Goal: Task Accomplishment & Management: Manage account settings

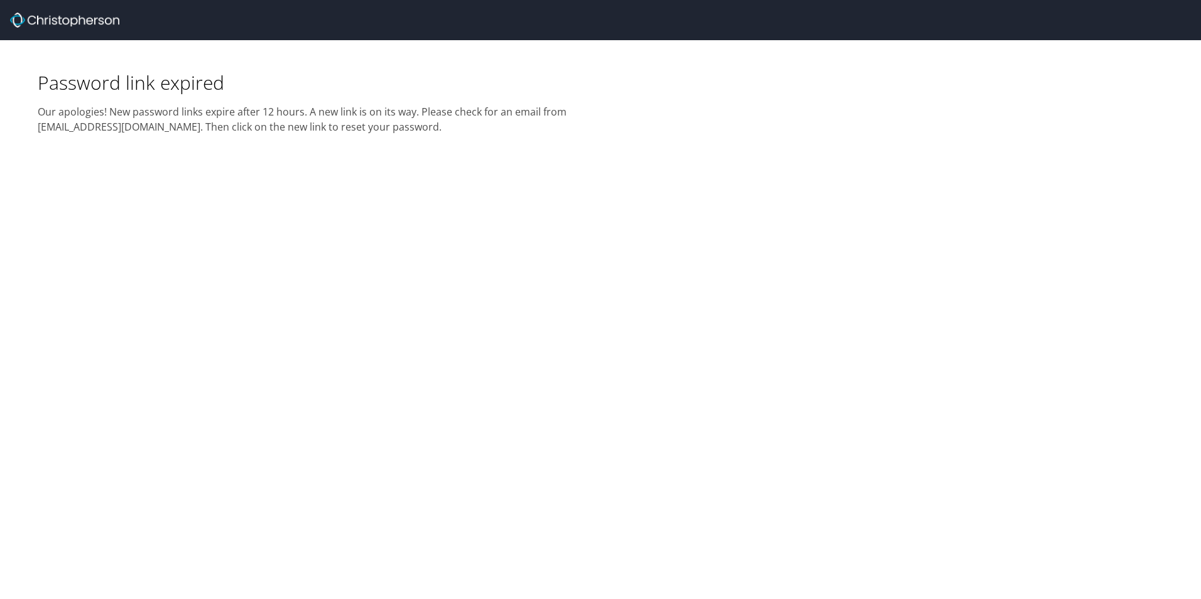
click at [57, 20] on img at bounding box center [64, 20] width 109 height 15
click at [90, 19] on img at bounding box center [64, 20] width 109 height 15
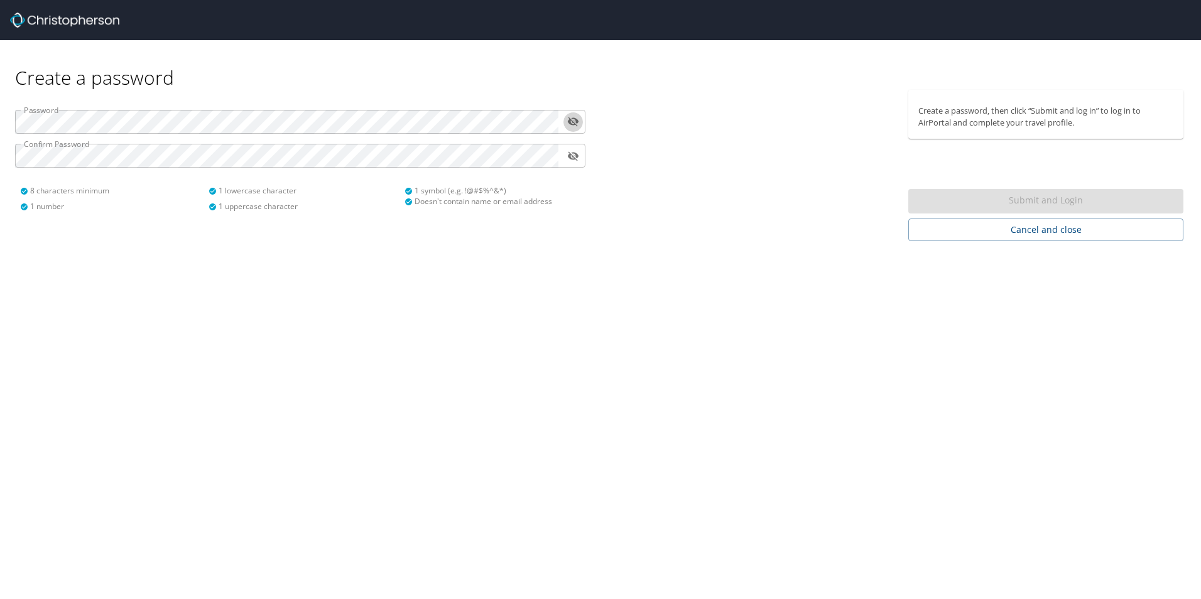
click at [573, 125] on icon "toggle password visibility" at bounding box center [573, 121] width 11 height 9
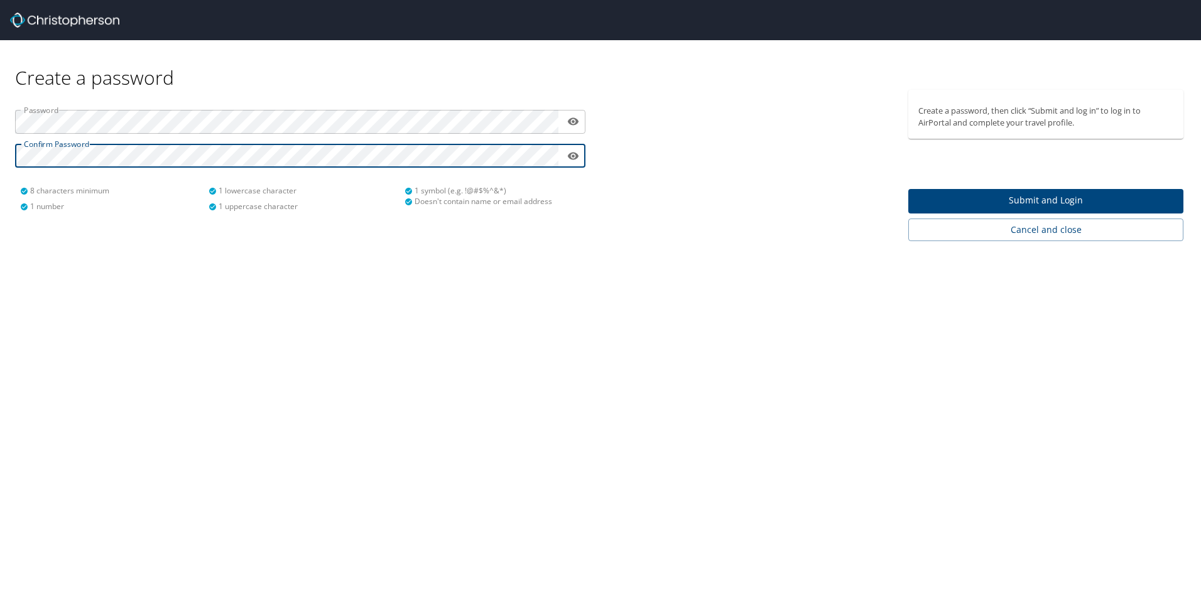
click at [998, 198] on span "Submit and Login" at bounding box center [1045, 201] width 255 height 16
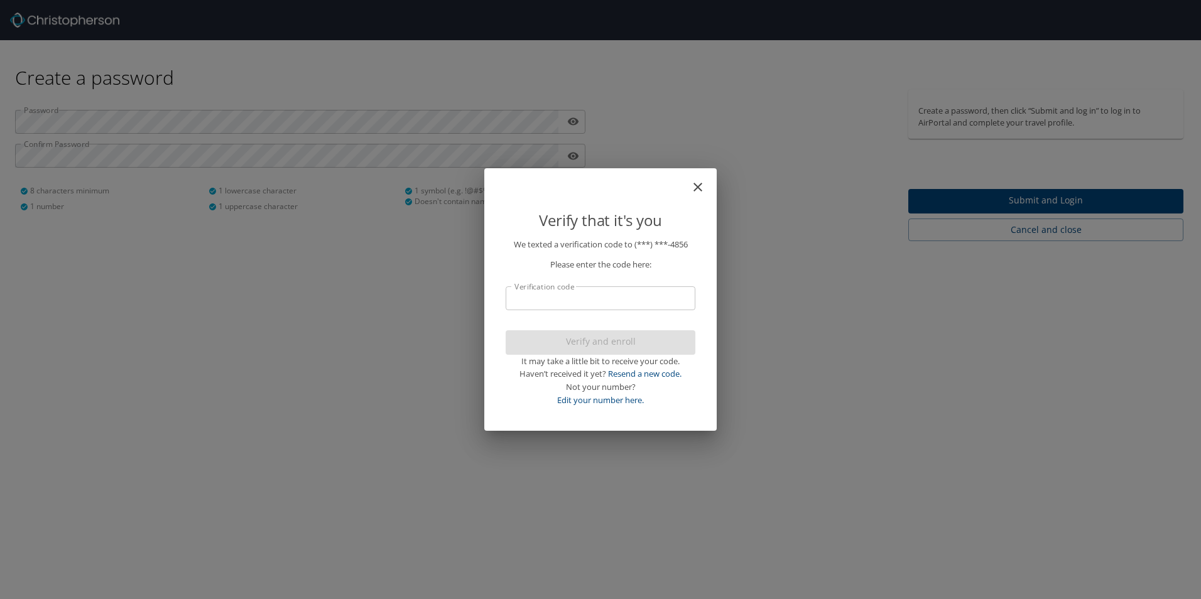
click at [649, 301] on input "Verification code" at bounding box center [601, 298] width 190 height 24
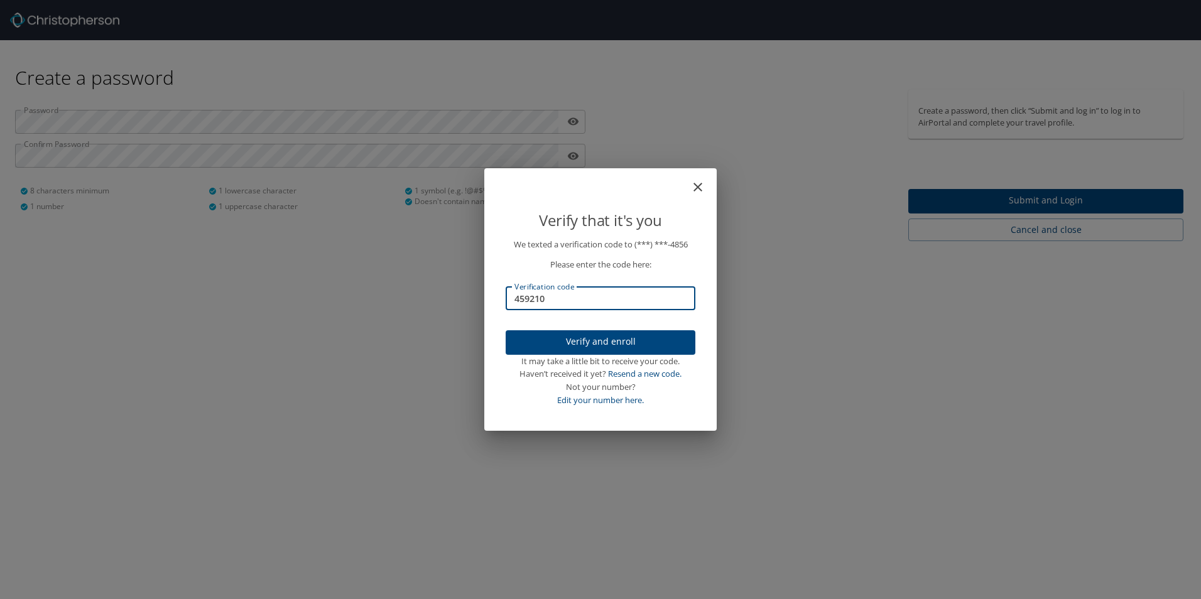
type input "459210"
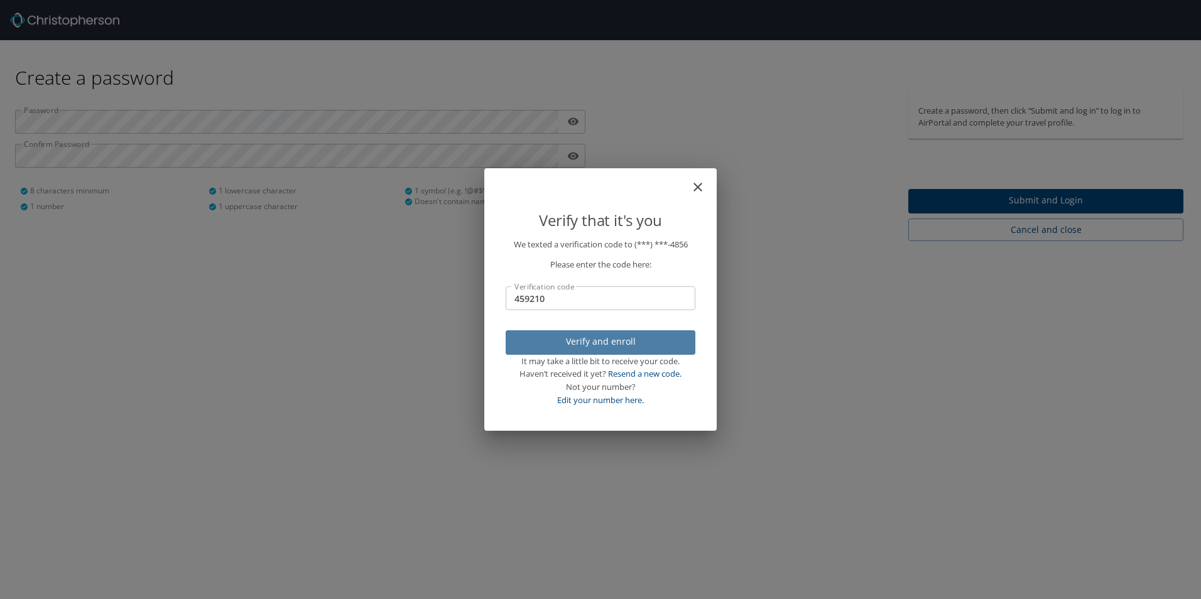
click at [634, 344] on span "Verify and enroll" at bounding box center [601, 342] width 170 height 16
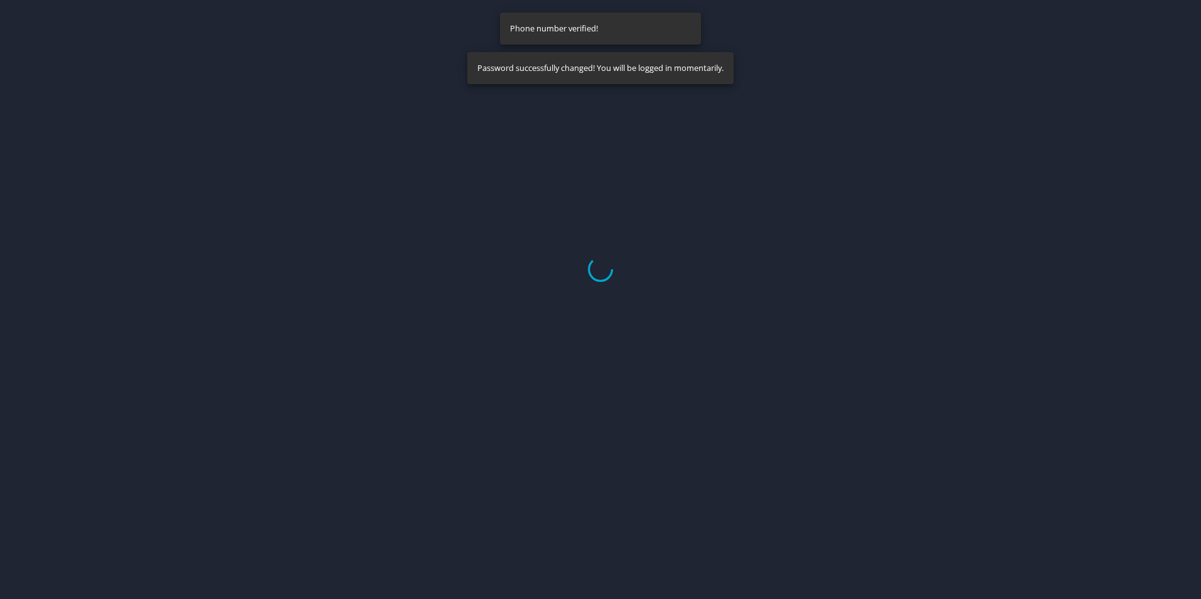
select select "US"
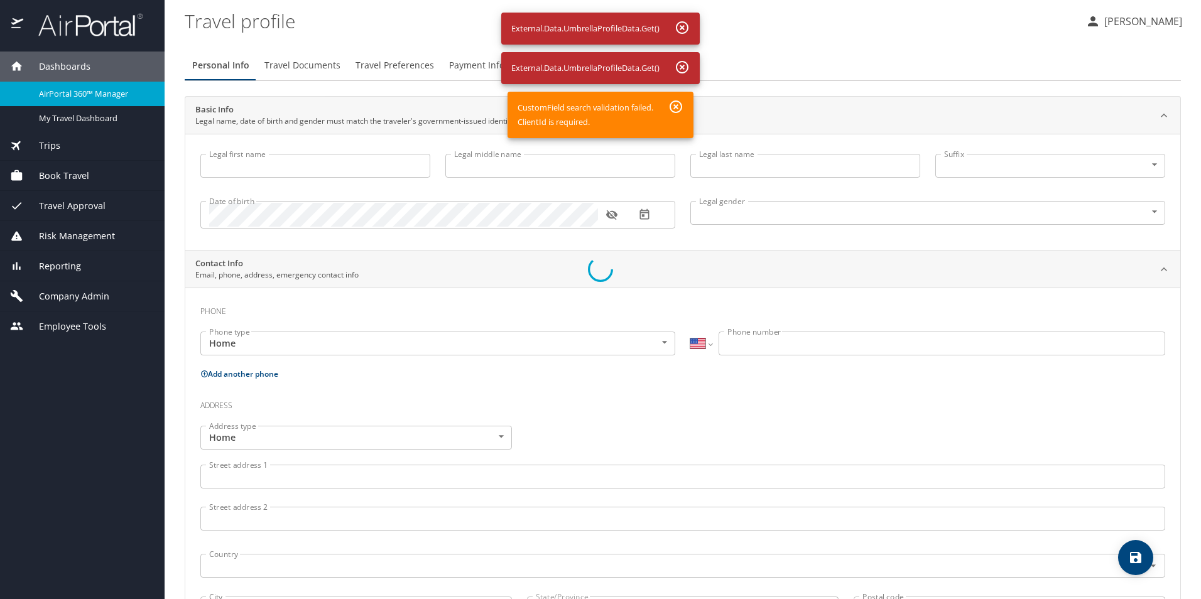
click at [300, 170] on div at bounding box center [600, 269] width 1201 height 659
click at [678, 25] on div at bounding box center [600, 269] width 1201 height 659
click at [682, 26] on div at bounding box center [600, 269] width 1201 height 659
click at [293, 68] on div at bounding box center [600, 269] width 1201 height 659
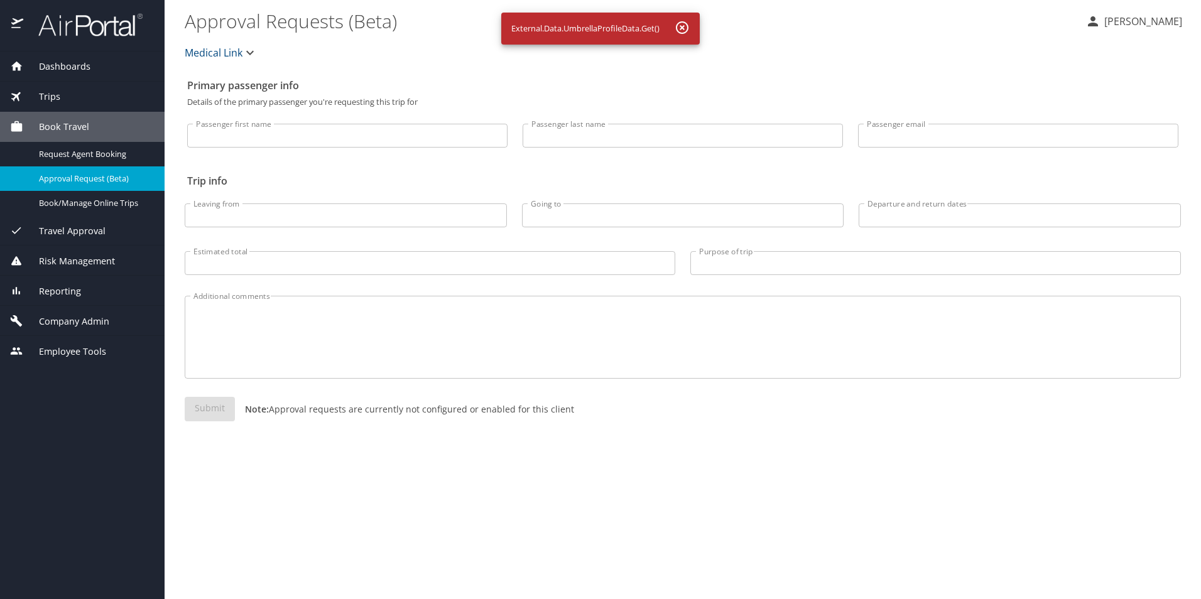
click at [391, 131] on input "Passenger first name" at bounding box center [347, 136] width 320 height 24
type input "Joseph"
type input "cook"
type input "honorhilton@hotmail.com"
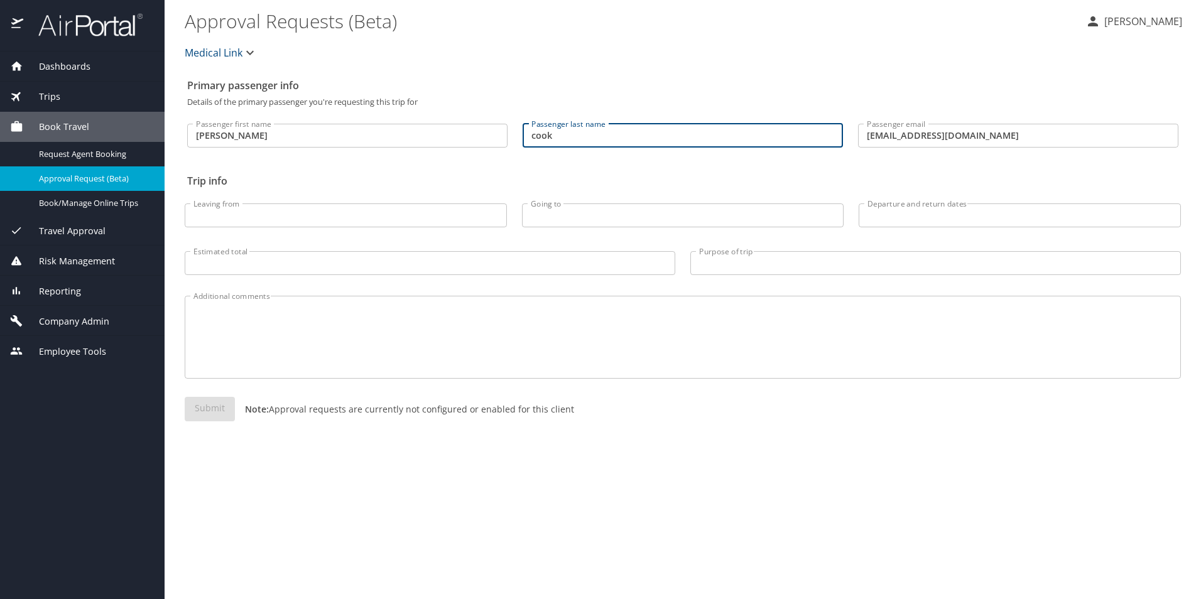
click at [533, 137] on input "cook" at bounding box center [683, 136] width 320 height 24
click at [536, 137] on input "cook" at bounding box center [683, 136] width 320 height 24
type input "Cook"
click at [369, 222] on input "Leaving from" at bounding box center [346, 216] width 322 height 24
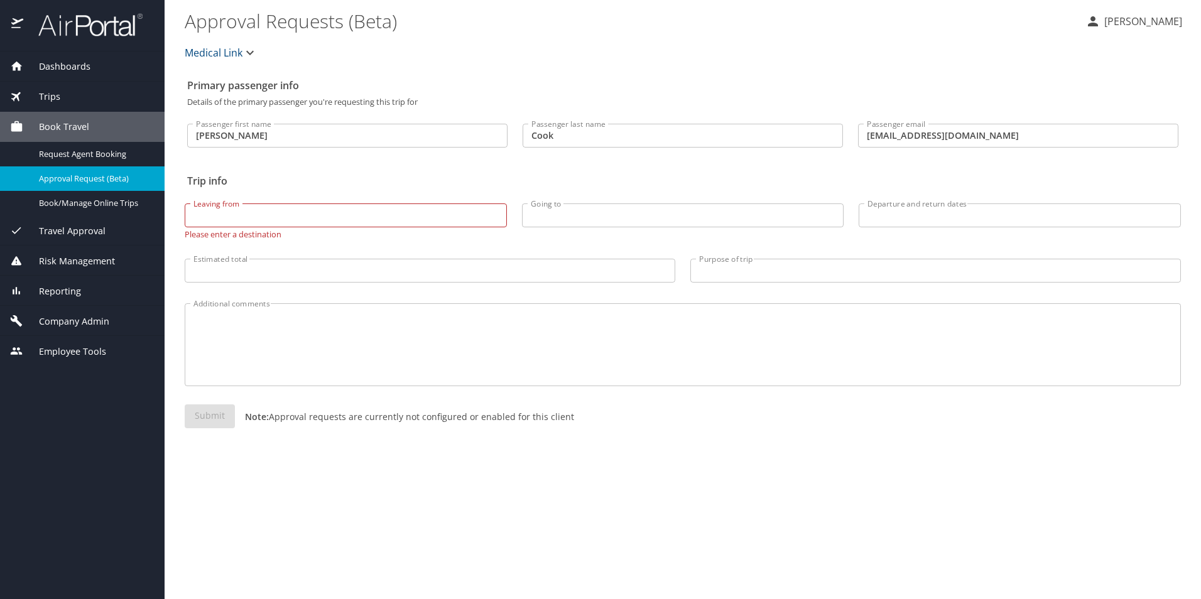
click at [231, 54] on span "Medical Link" at bounding box center [214, 53] width 58 height 18
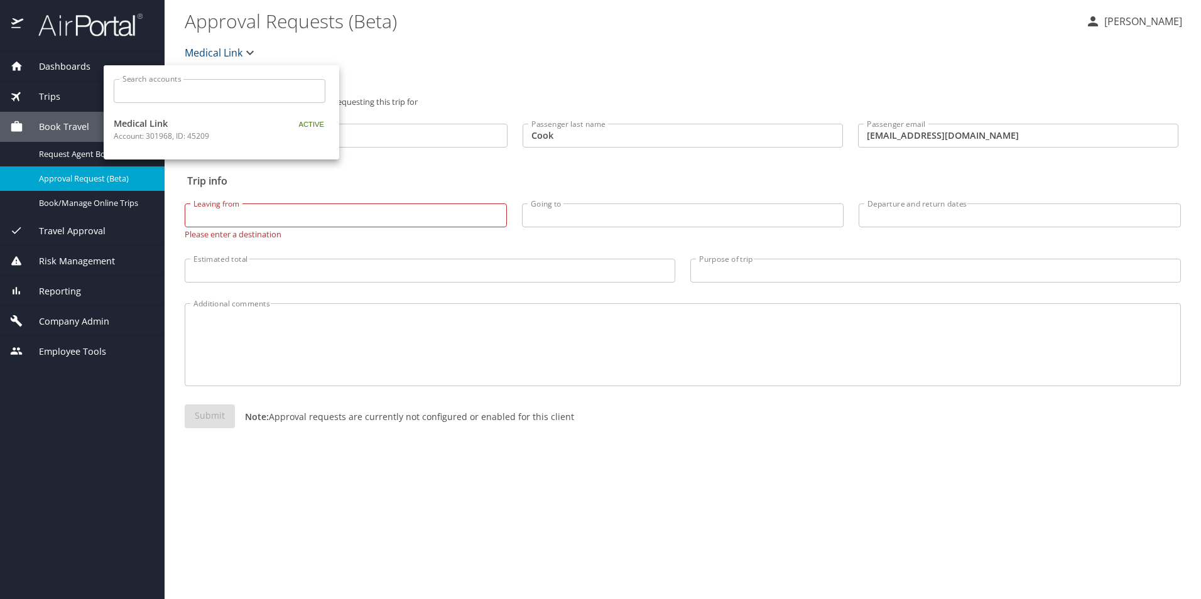
click at [231, 54] on div at bounding box center [600, 299] width 1201 height 599
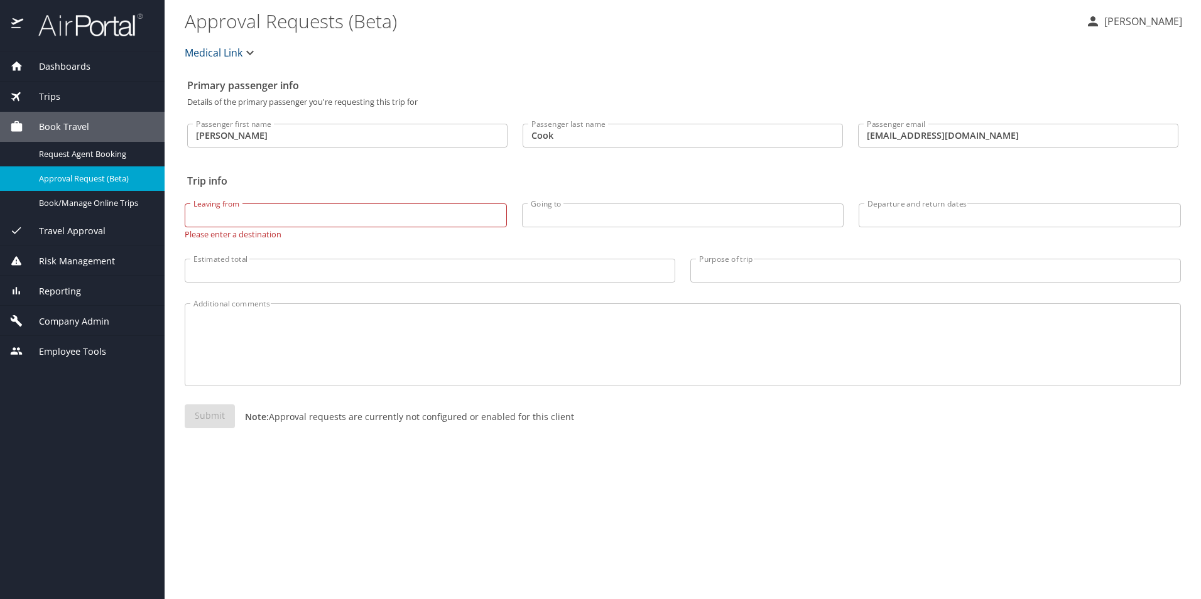
click at [87, 66] on span "Dashboards" at bounding box center [56, 67] width 67 height 14
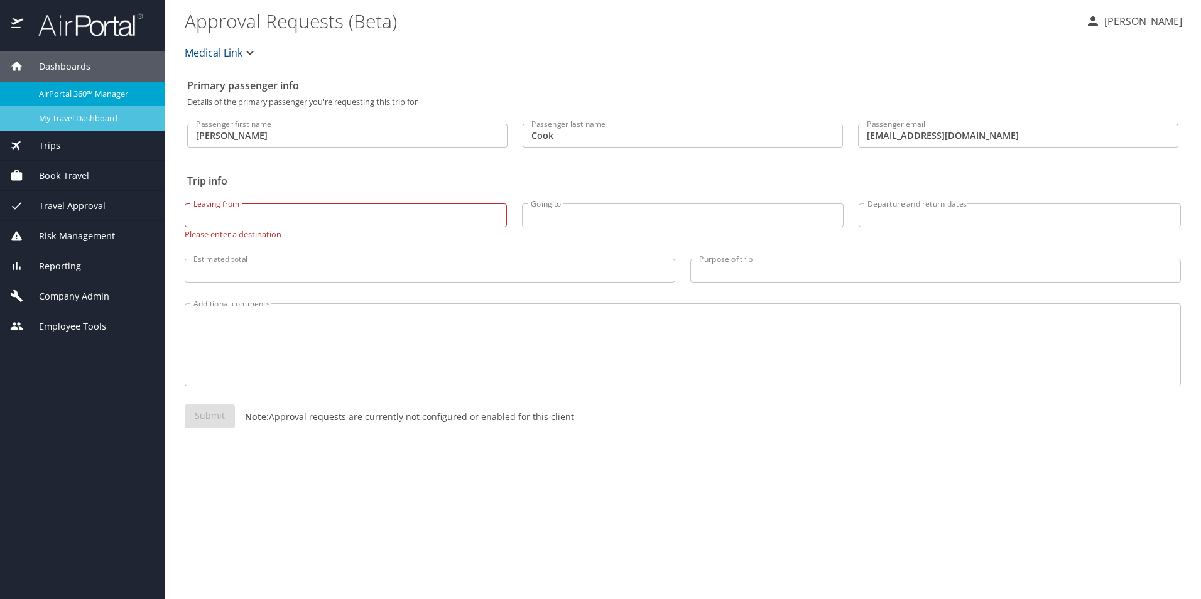
click at [85, 120] on span "My Travel Dashboard" at bounding box center [94, 118] width 111 height 12
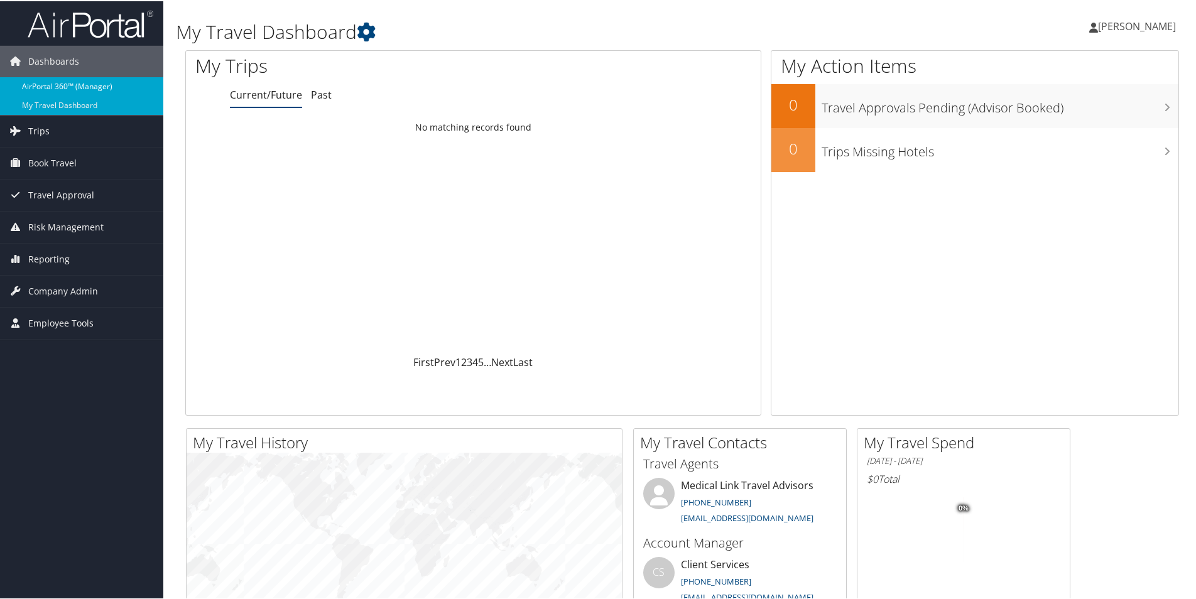
click at [73, 87] on link "AirPortal 360™ (Manager)" at bounding box center [81, 85] width 163 height 19
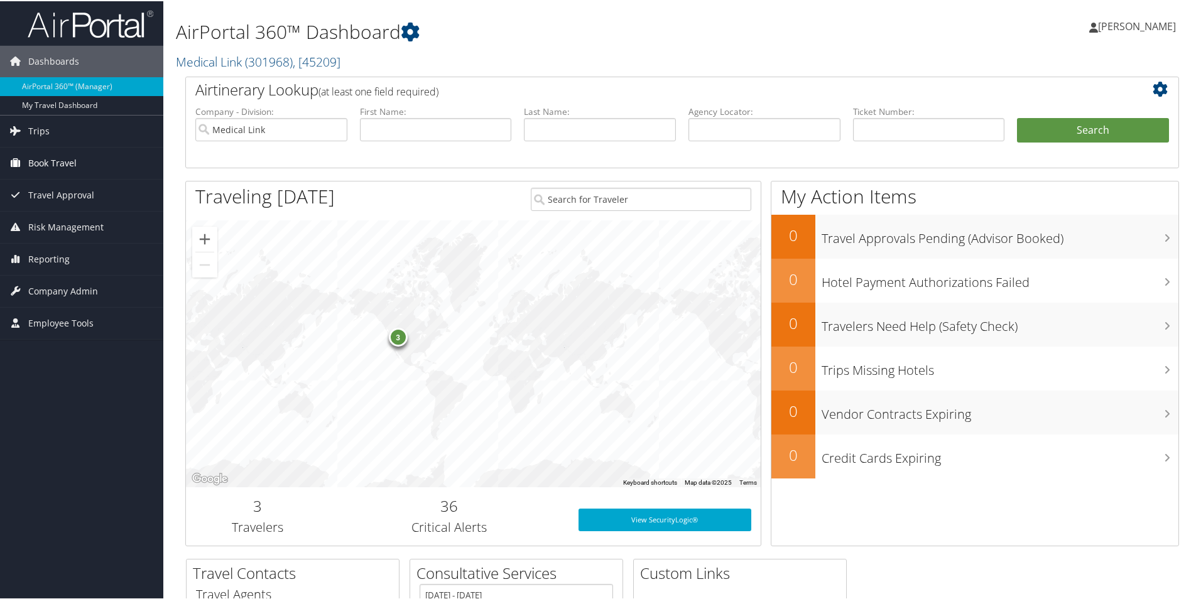
click at [60, 160] on span "Book Travel" at bounding box center [52, 161] width 48 height 31
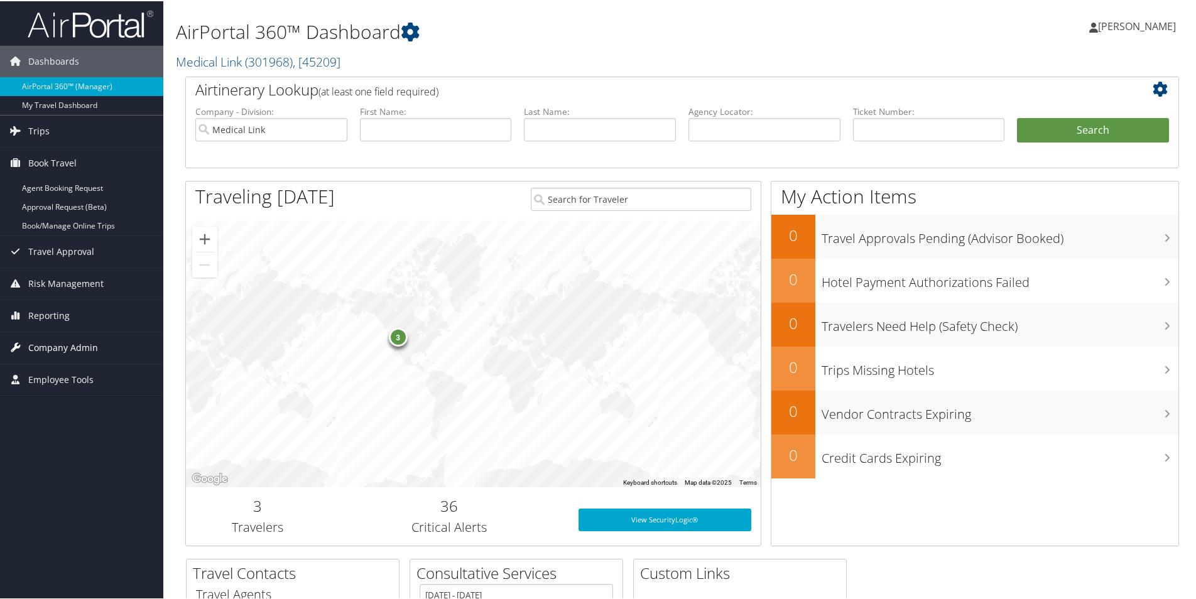
click at [67, 349] on span "Company Admin" at bounding box center [63, 346] width 70 height 31
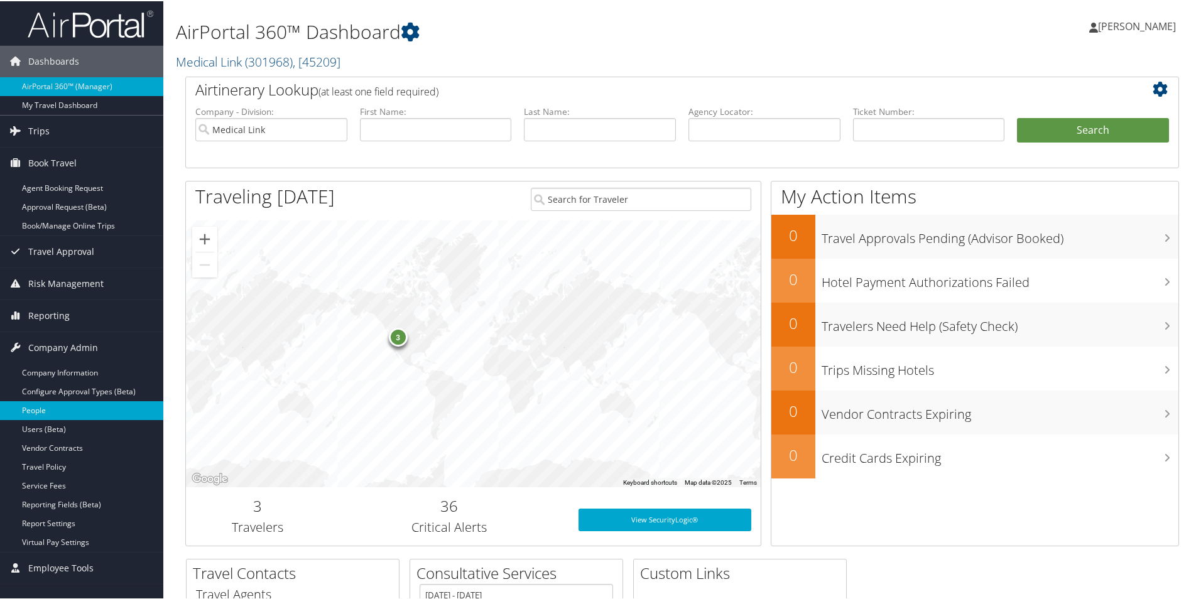
click at [61, 408] on link "People" at bounding box center [81, 409] width 163 height 19
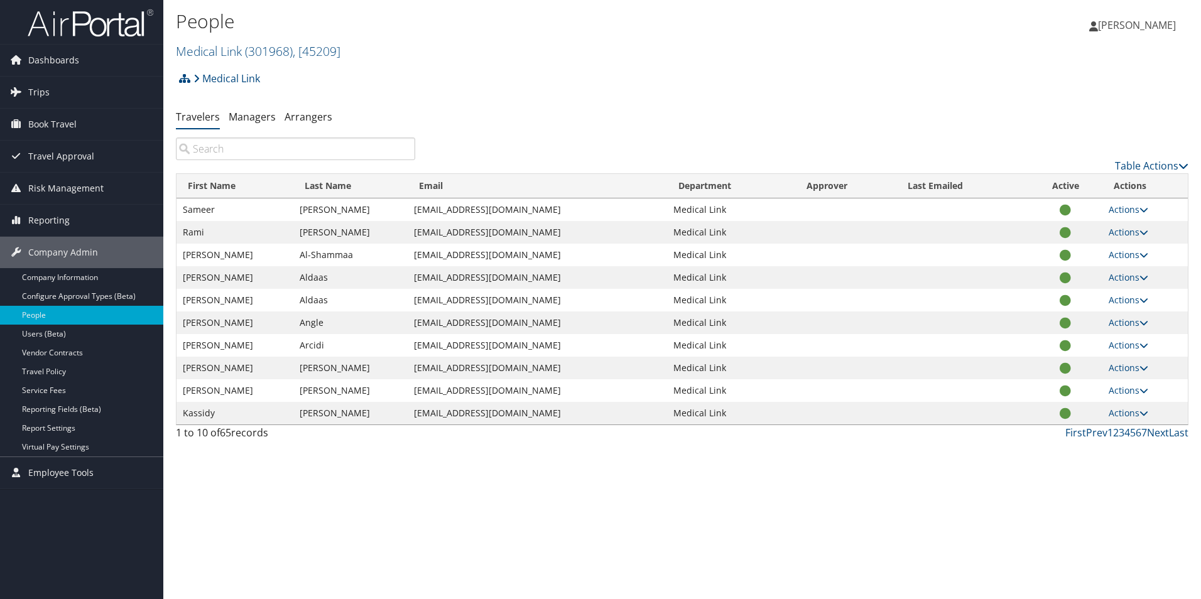
click at [251, 153] on input "search" at bounding box center [295, 149] width 239 height 23
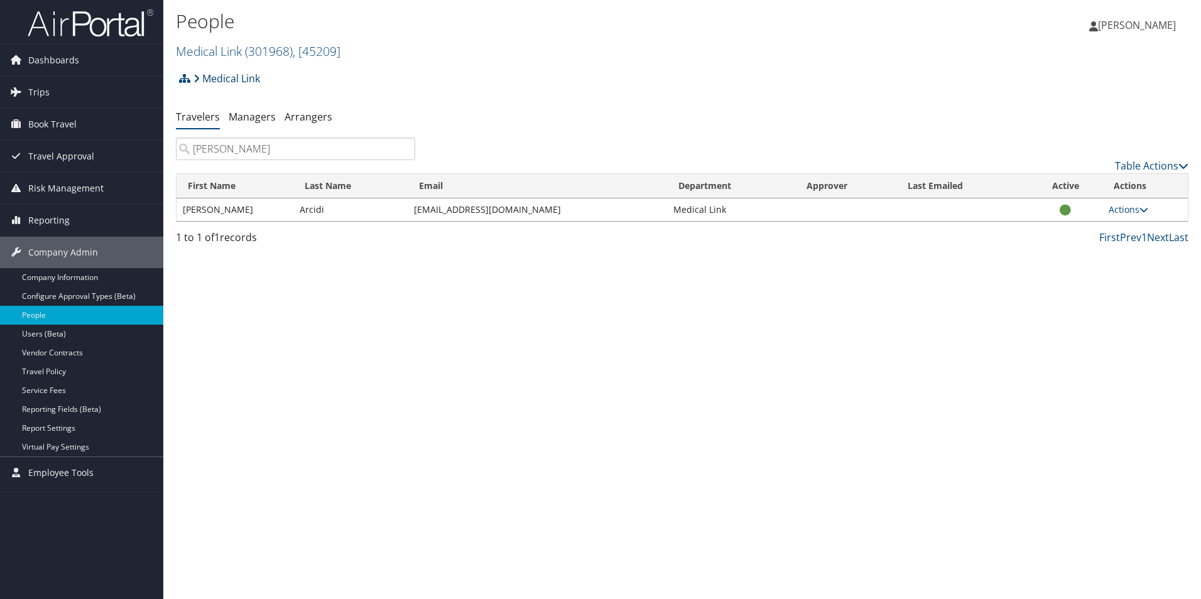
type input "[PERSON_NAME]"
click at [209, 79] on link "Medical Link" at bounding box center [226, 78] width 67 height 25
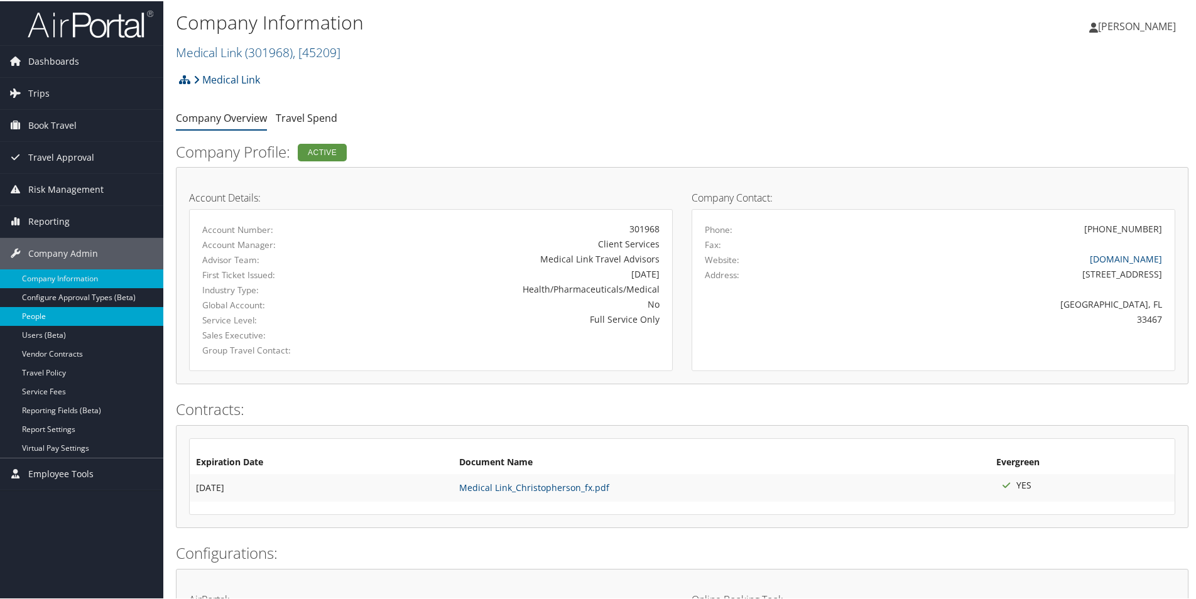
click at [71, 322] on link "People" at bounding box center [81, 315] width 163 height 19
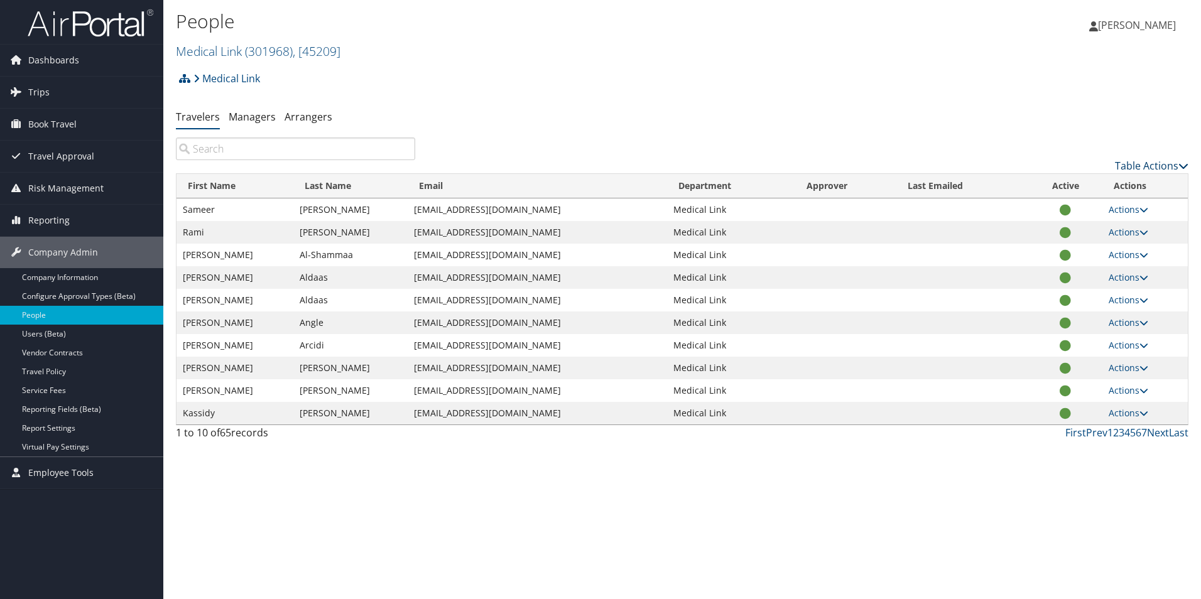
click at [1163, 170] on link "Table Actions" at bounding box center [1151, 166] width 73 height 14
click at [629, 153] on div at bounding box center [600, 299] width 1201 height 599
click at [91, 474] on span "Employee Tools" at bounding box center [60, 472] width 65 height 31
click at [67, 335] on link "Users (Beta)" at bounding box center [81, 334] width 163 height 19
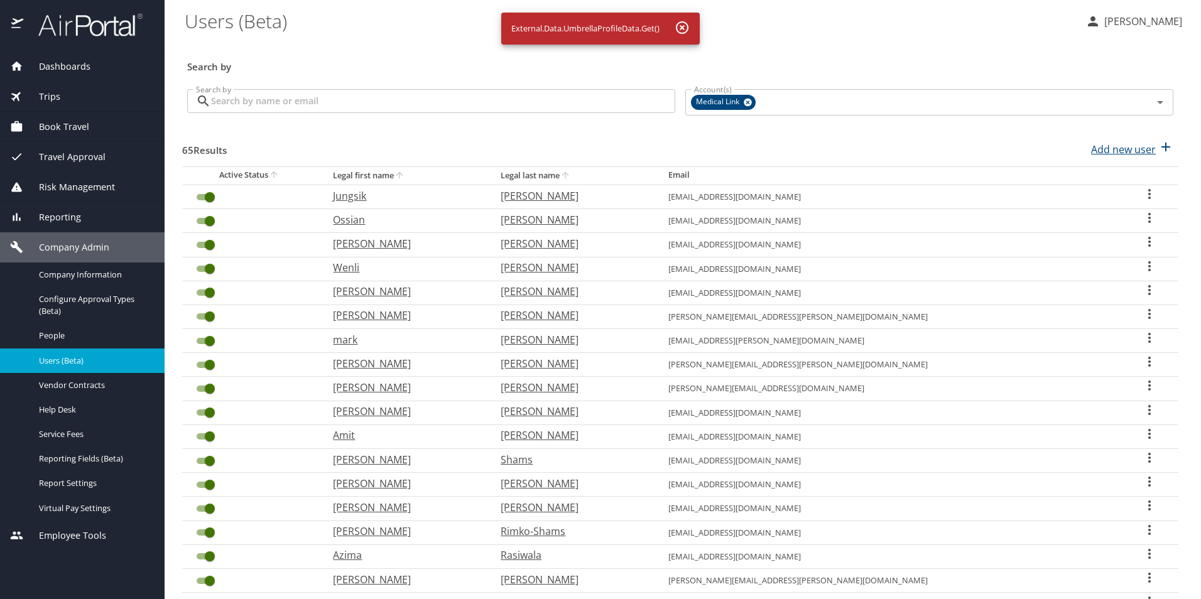
click at [1146, 150] on p "Add new user" at bounding box center [1123, 149] width 65 height 15
select select "US"
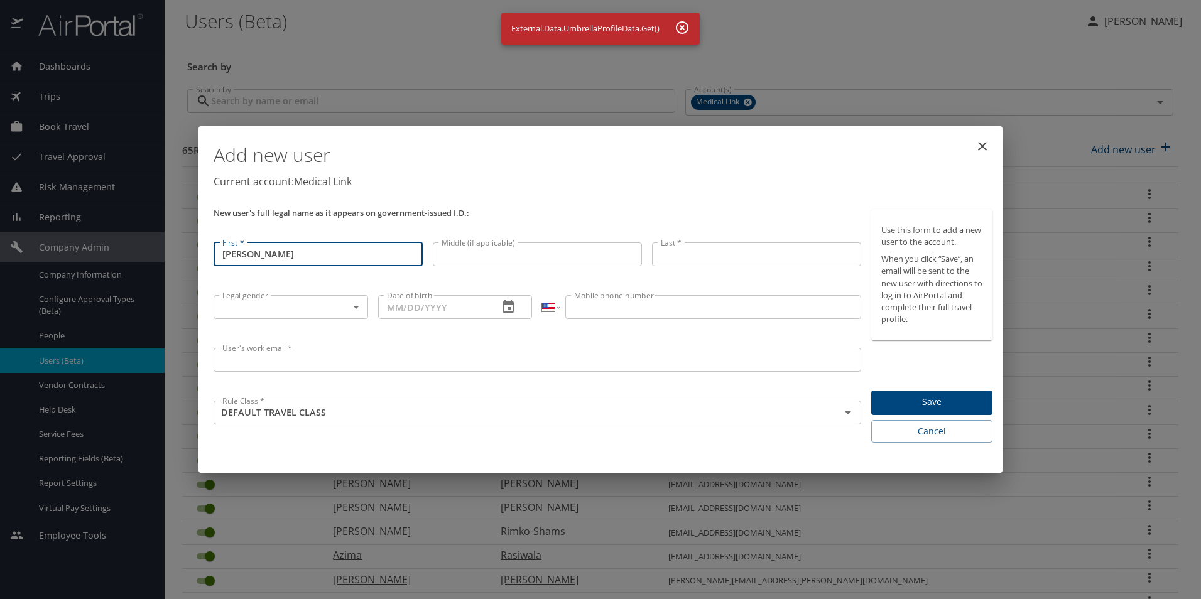
type input "[PERSON_NAME]"
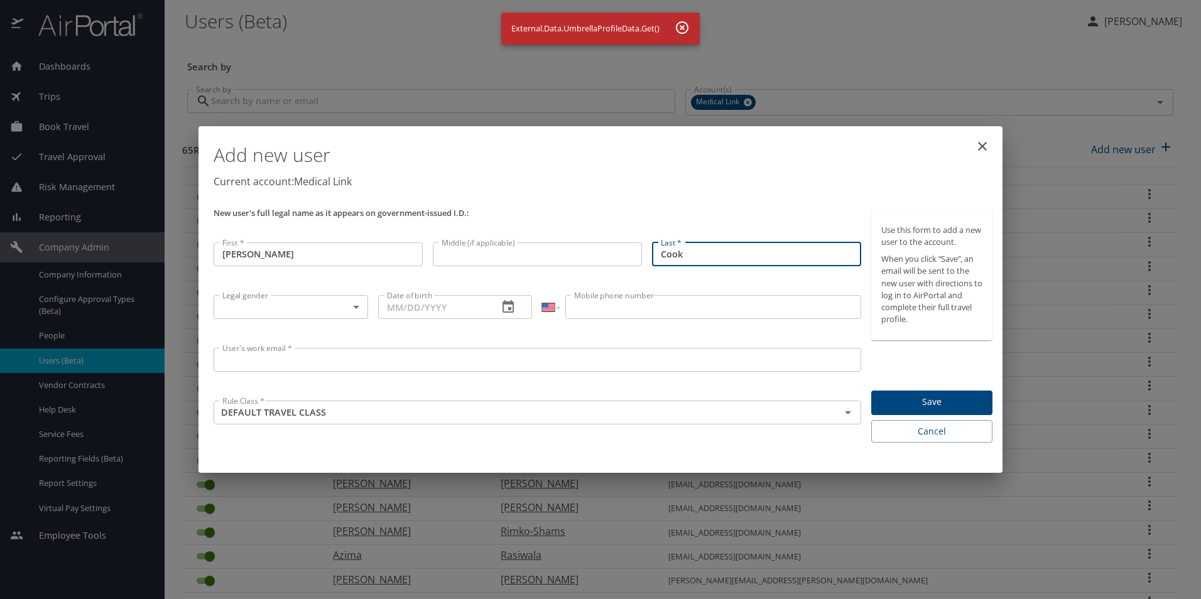
type input "Cook"
click at [337, 310] on body "Dashboards AirPortal 360™ Manager My Travel Dashboard Trips Airtinerary® Lookup…" at bounding box center [600, 299] width 1201 height 599
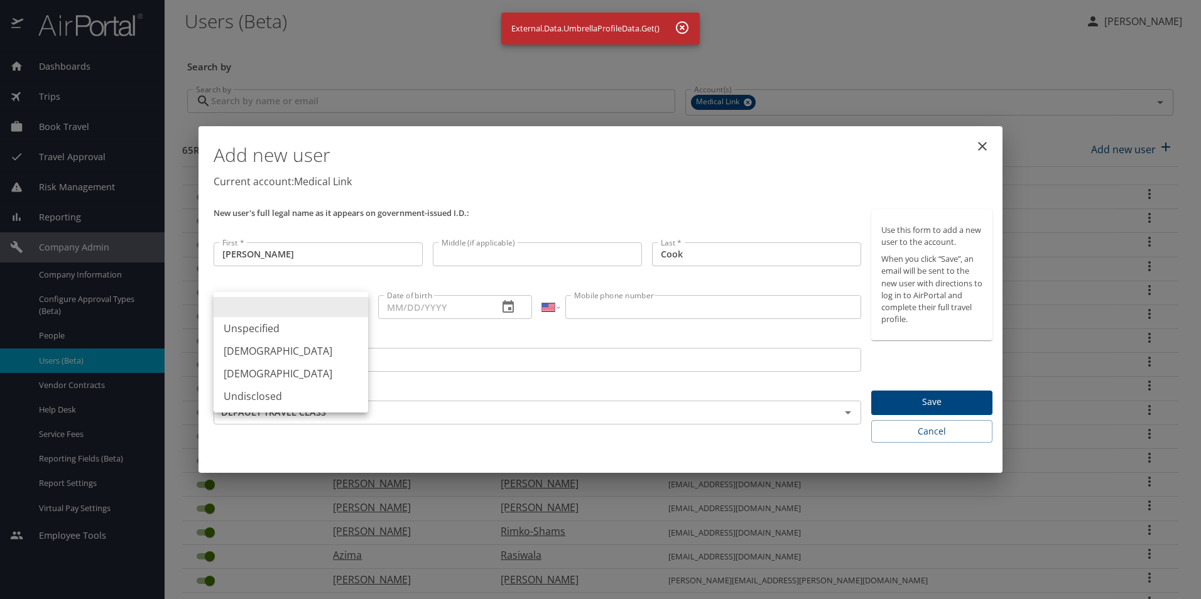
click at [314, 356] on li "[DEMOGRAPHIC_DATA]" at bounding box center [291, 351] width 155 height 23
type input "[DEMOGRAPHIC_DATA]"
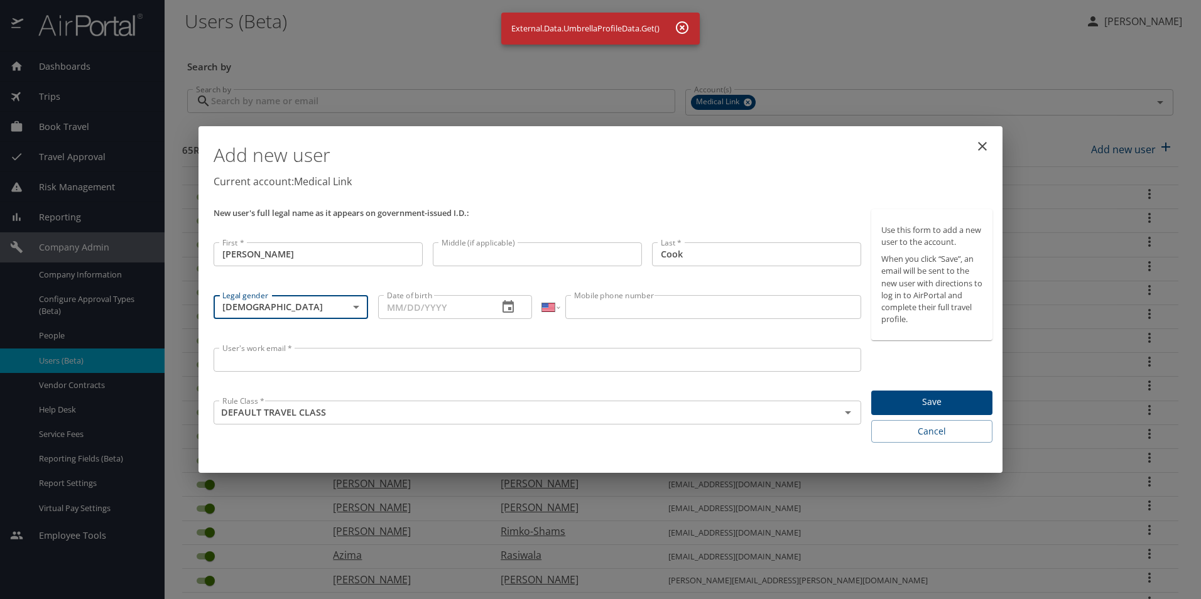
click at [513, 309] on icon "button" at bounding box center [508, 306] width 11 height 13
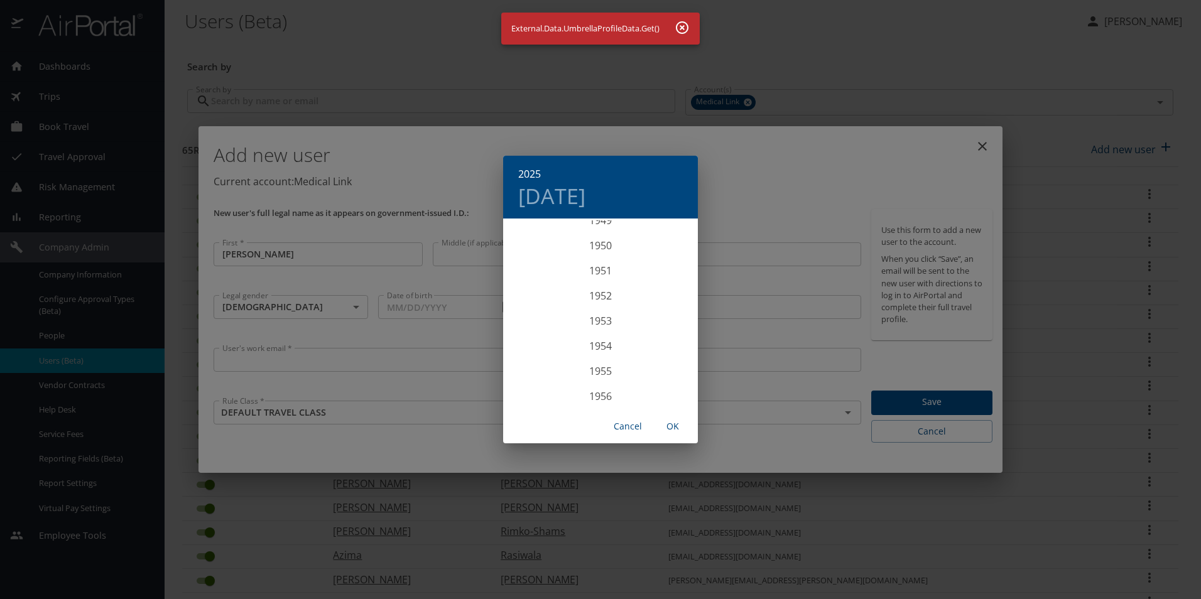
scroll to position [1332, 0]
click at [610, 360] on div "1957" at bounding box center [600, 358] width 195 height 25
click at [604, 340] on div "Aug" at bounding box center [600, 338] width 65 height 47
click at [675, 377] on p "31" at bounding box center [676, 376] width 9 height 8
click at [673, 428] on span "OK" at bounding box center [673, 427] width 30 height 16
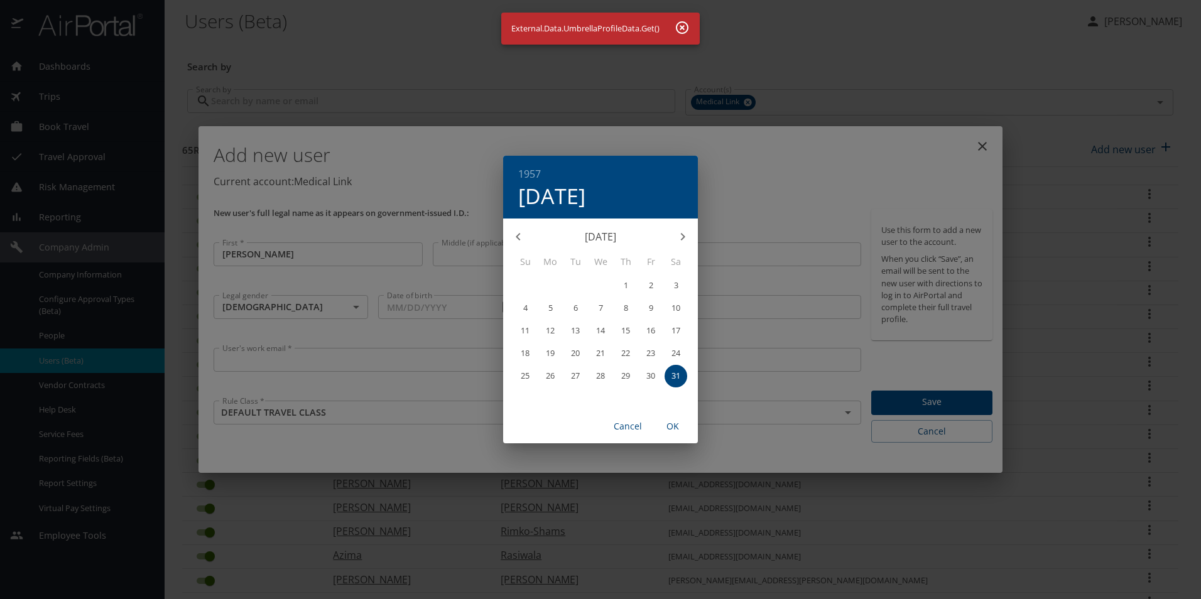
type input "[DATE]"
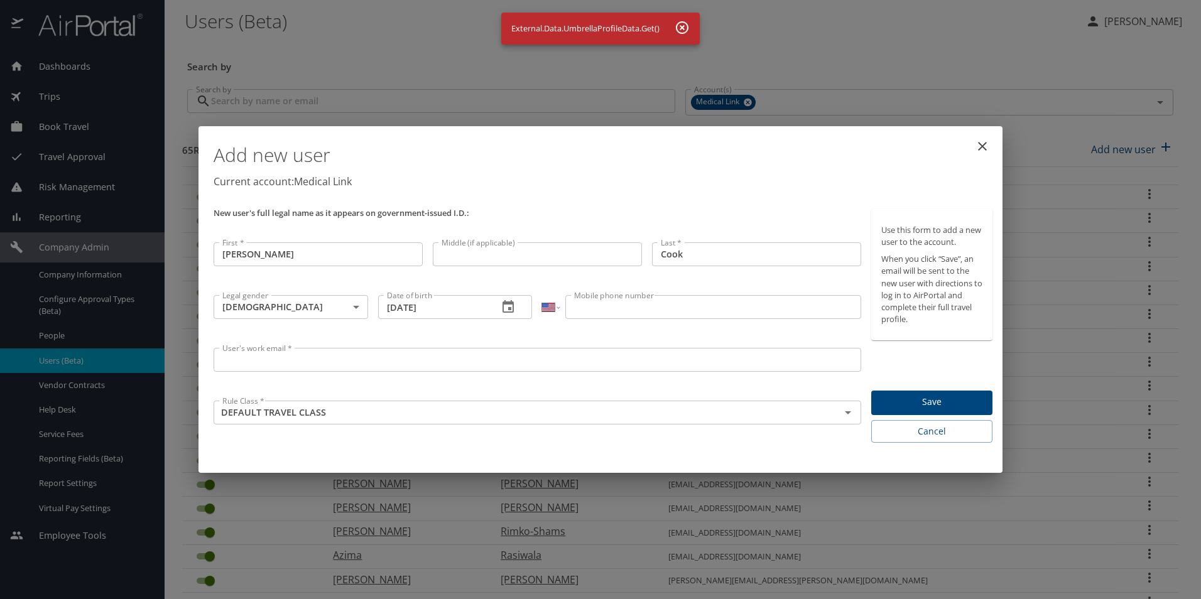
click at [620, 309] on input "Mobile phone number" at bounding box center [712, 307] width 295 height 24
click at [646, 305] on input "Mobile phone number" at bounding box center [712, 307] width 295 height 24
type input "[PHONE_NUMBER]"
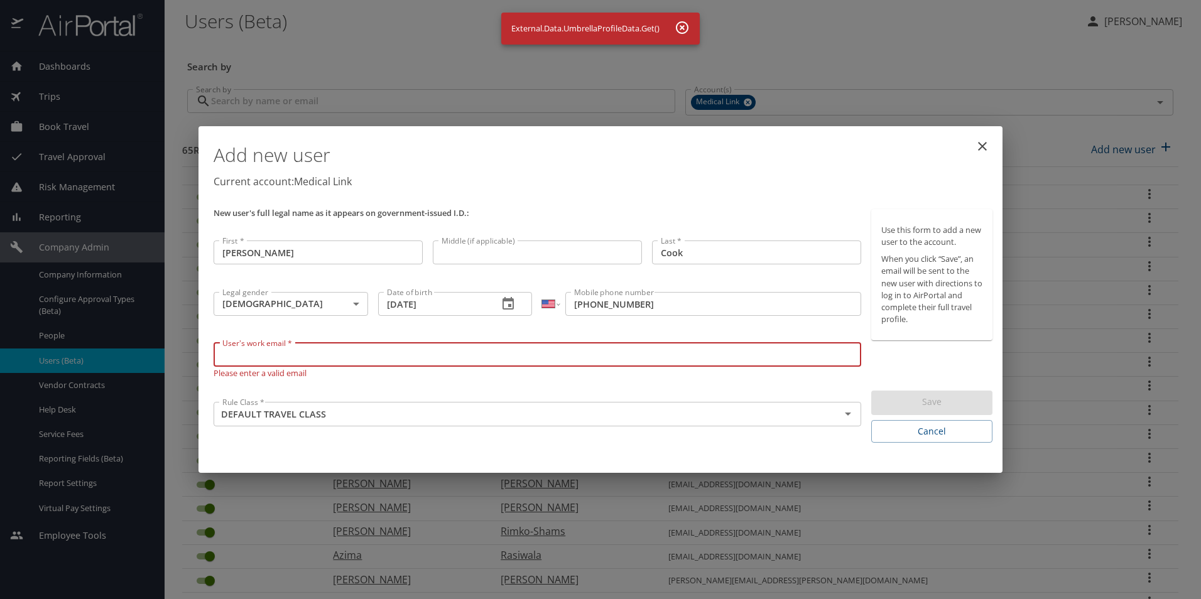
click at [446, 364] on input "User's work email *" at bounding box center [538, 355] width 648 height 24
paste input "[EMAIL_ADDRESS][DOMAIN_NAME]"
click at [505, 395] on div "New user's full legal name as it appears on government-issued I.D.: First * [PE…" at bounding box center [538, 326] width 658 height 244
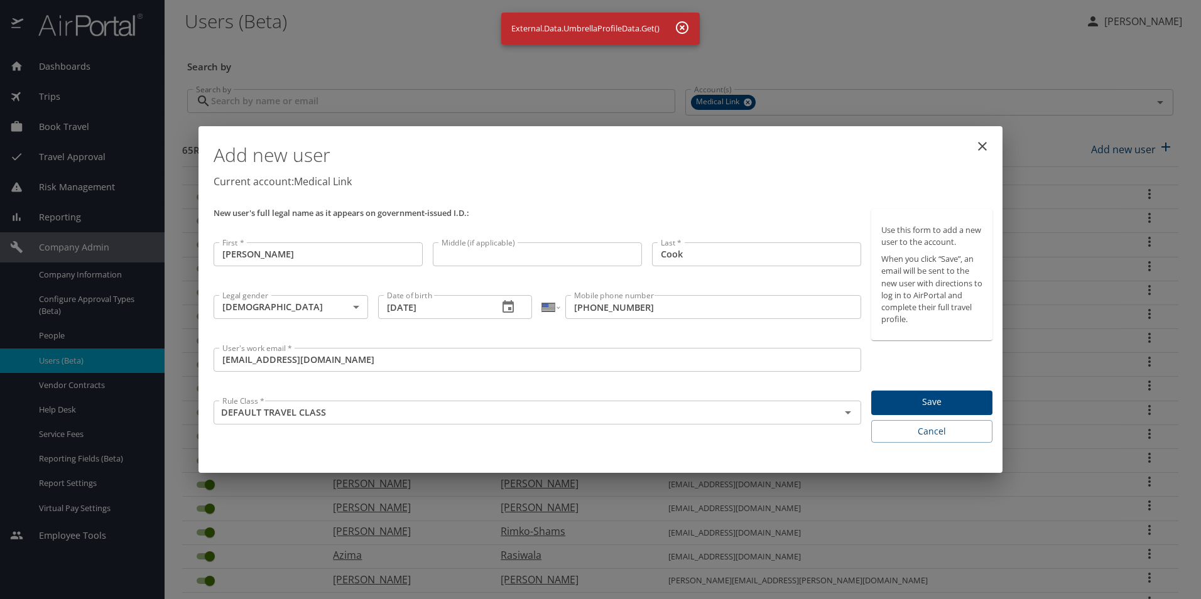
click at [958, 405] on span "Save" at bounding box center [931, 403] width 101 height 16
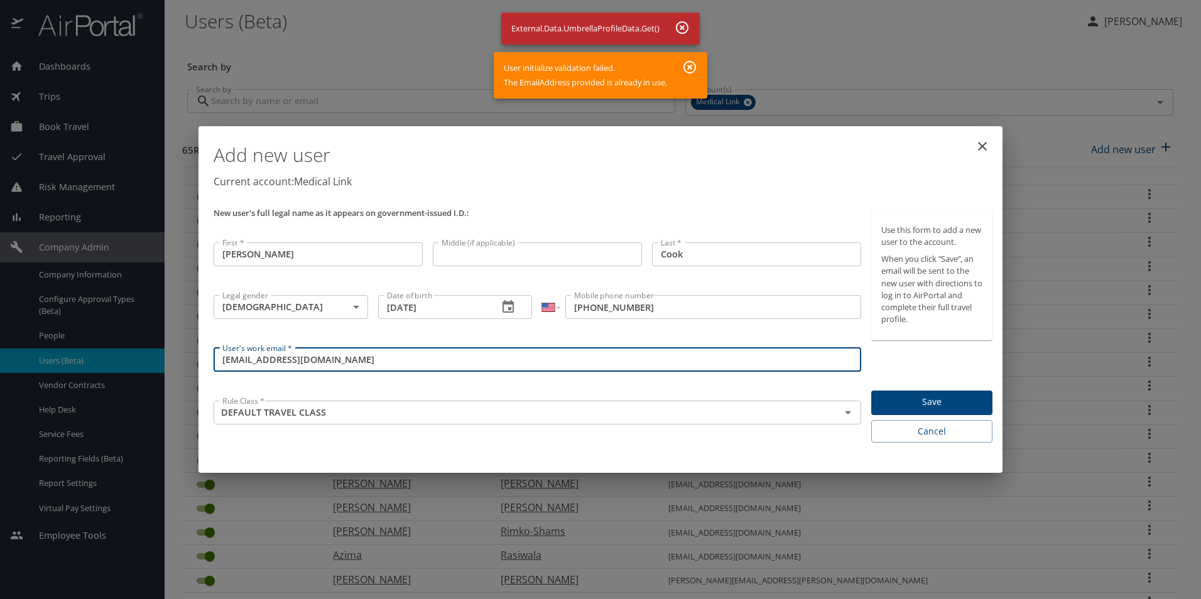
drag, startPoint x: 275, startPoint y: 359, endPoint x: 202, endPoint y: 361, distance: 72.9
click at [202, 361] on div "Add new user Current account: Medical Link New user's full legal name as it app…" at bounding box center [601, 299] width 804 height 347
type input "[EMAIL_ADDRESS][DOMAIN_NAME]"
click at [339, 415] on input "DEFAULT TRAVEL CLASS" at bounding box center [518, 413] width 603 height 16
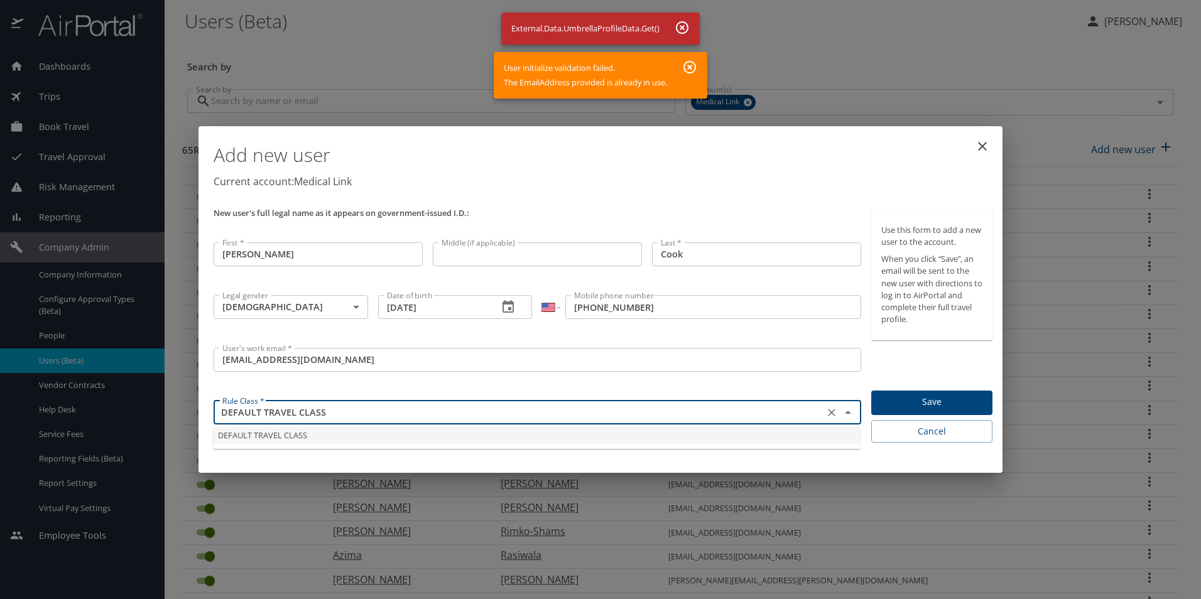
click at [387, 377] on div "User's work email * [EMAIL_ADDRESS][DOMAIN_NAME] User's work email *" at bounding box center [538, 369] width 658 height 53
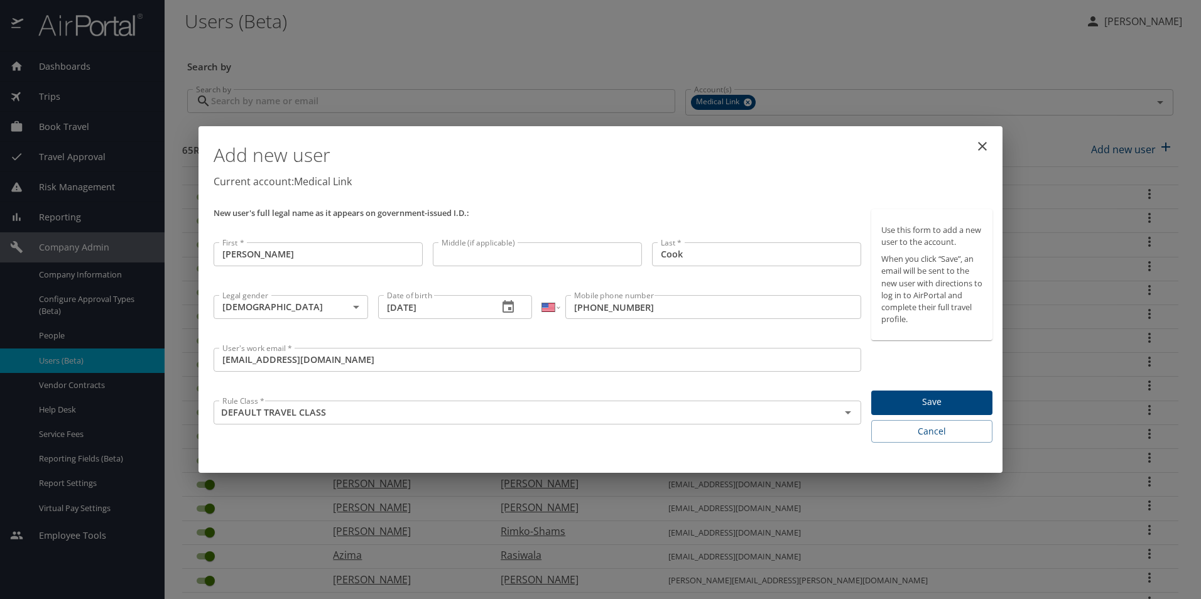
click at [913, 403] on span "Save" at bounding box center [931, 403] width 101 height 16
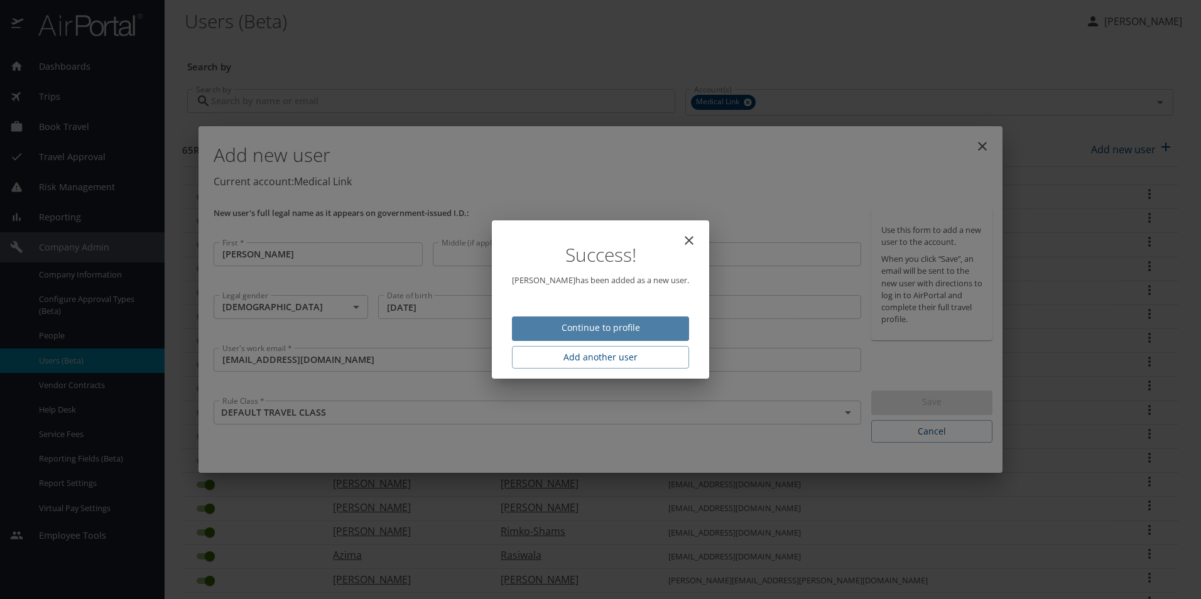
click at [665, 324] on span "Continue to profile" at bounding box center [600, 328] width 157 height 16
select select "US"
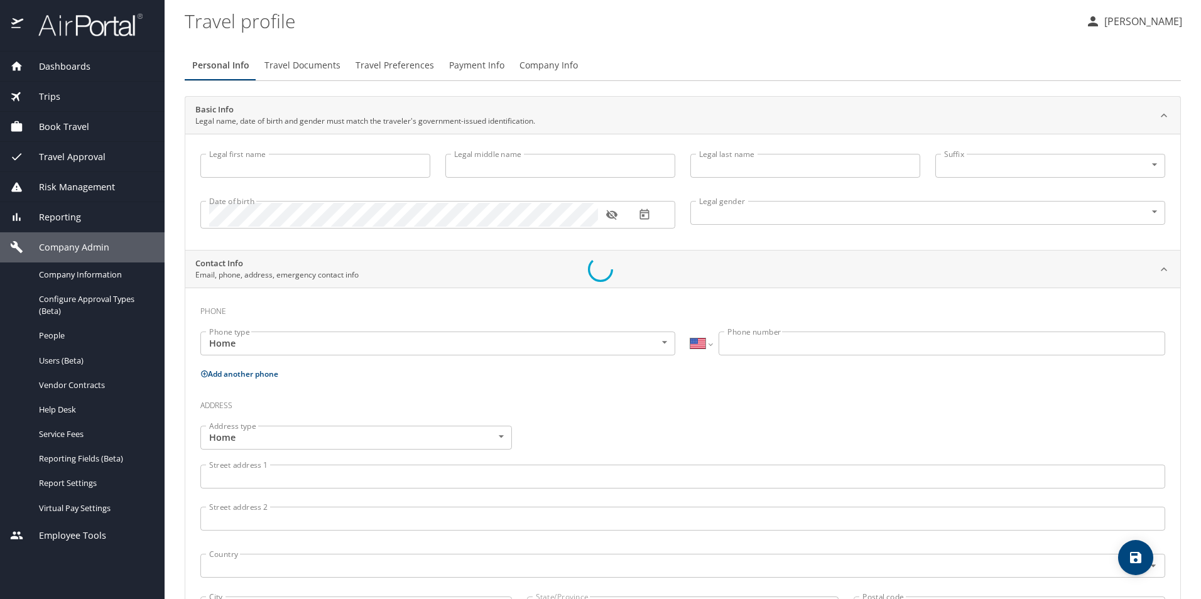
type input "[PERSON_NAME]"
type input "Cook"
type input "[DEMOGRAPHIC_DATA]"
select select "US"
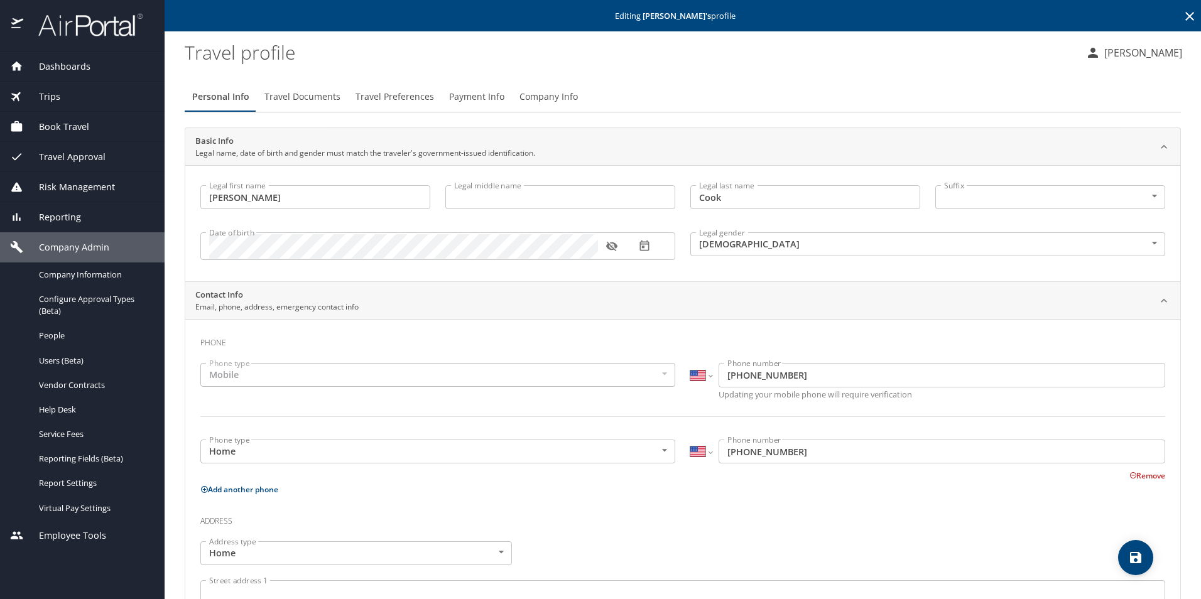
click at [315, 99] on span "Travel Documents" at bounding box center [302, 97] width 76 height 16
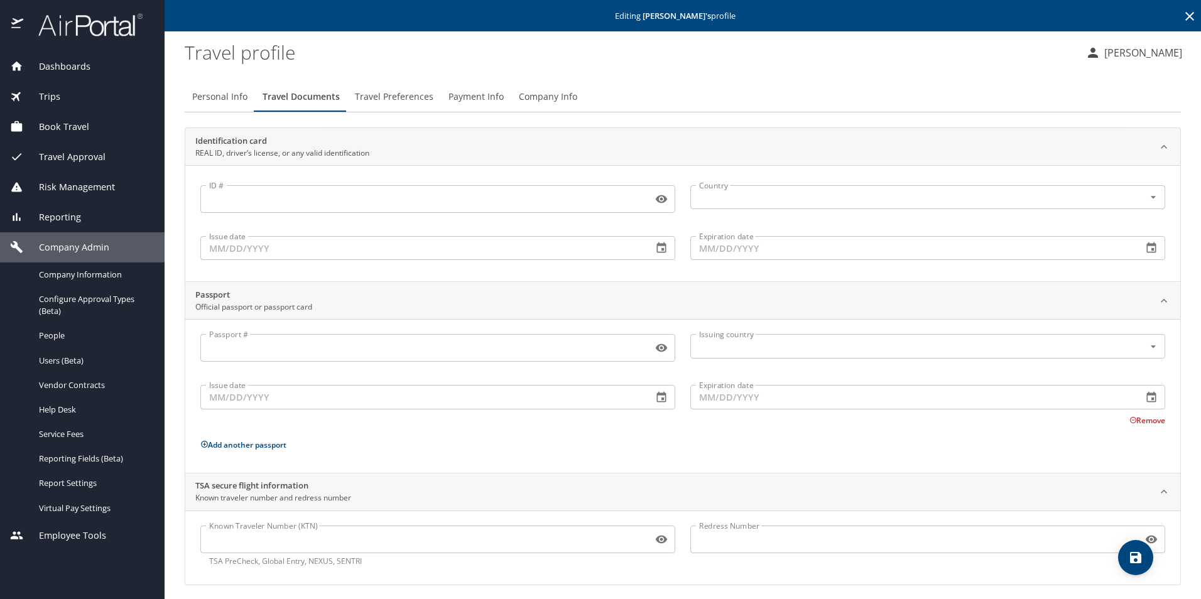
click at [369, 200] on input "ID #" at bounding box center [423, 199] width 447 height 24
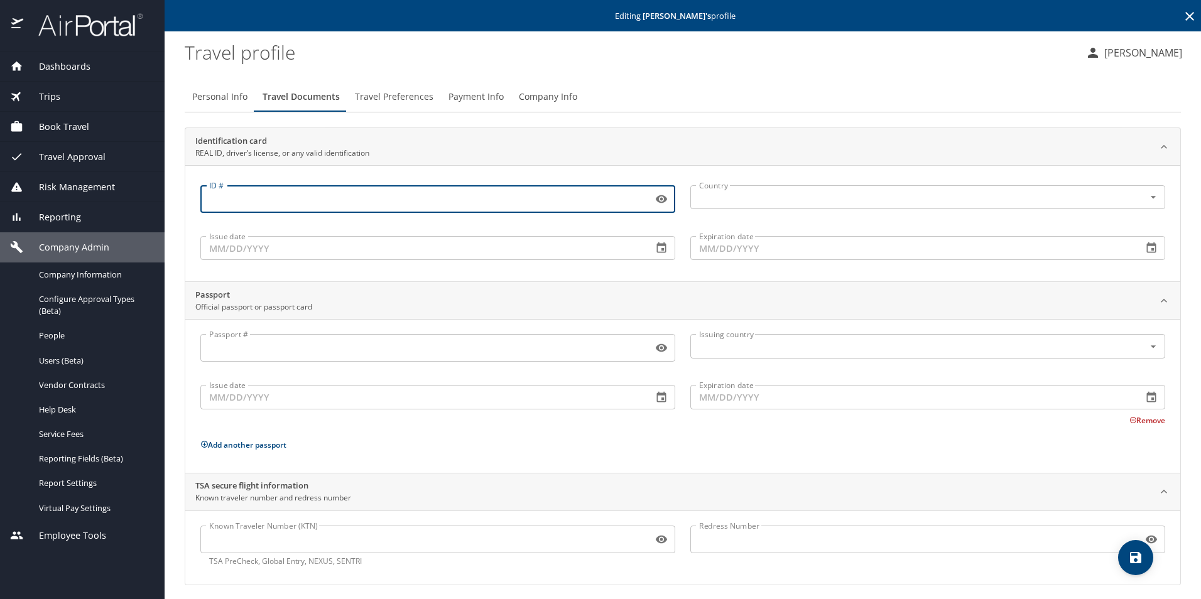
click at [386, 103] on span "Travel Preferences" at bounding box center [394, 97] width 79 height 16
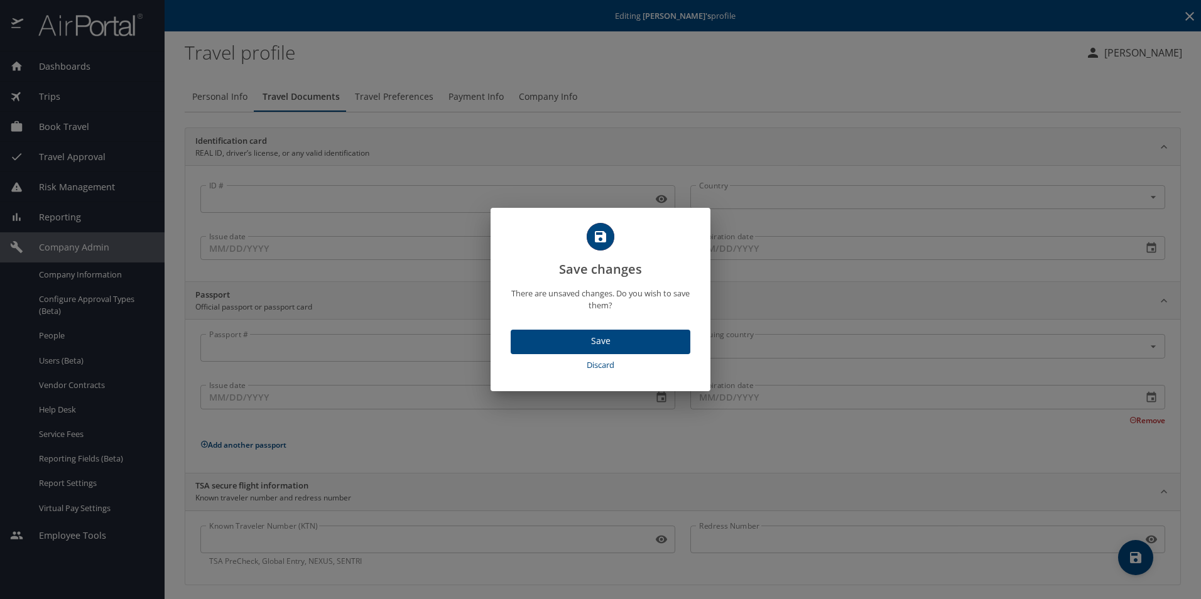
click at [598, 366] on span "Discard" at bounding box center [601, 365] width 170 height 14
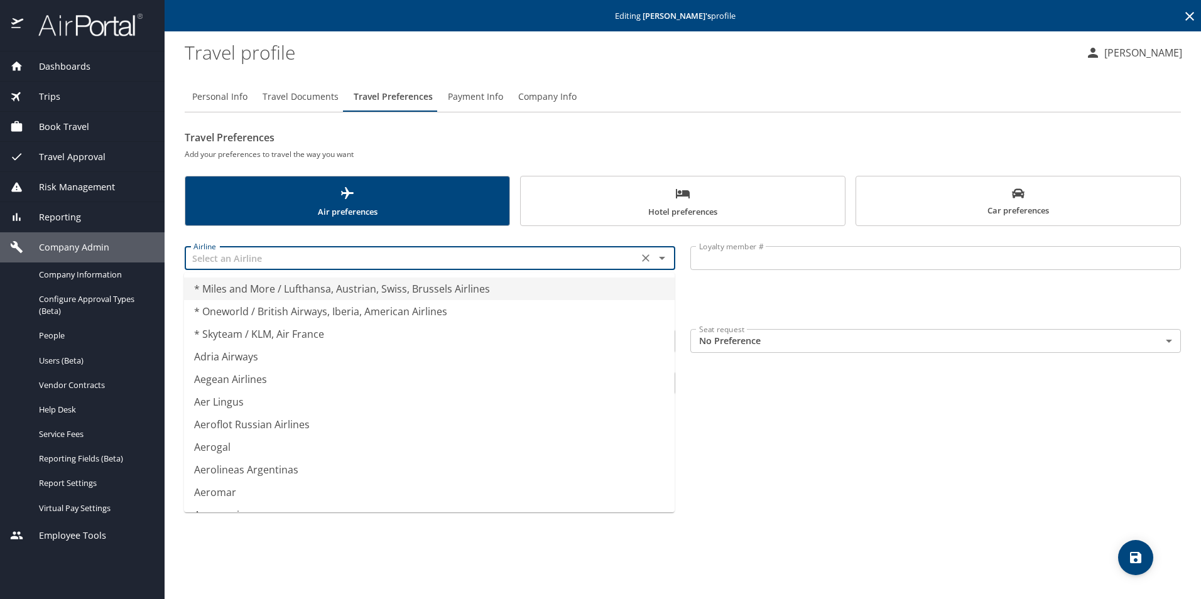
click at [474, 265] on input "text" at bounding box center [411, 258] width 446 height 16
click at [460, 264] on input "text" at bounding box center [411, 258] width 446 height 16
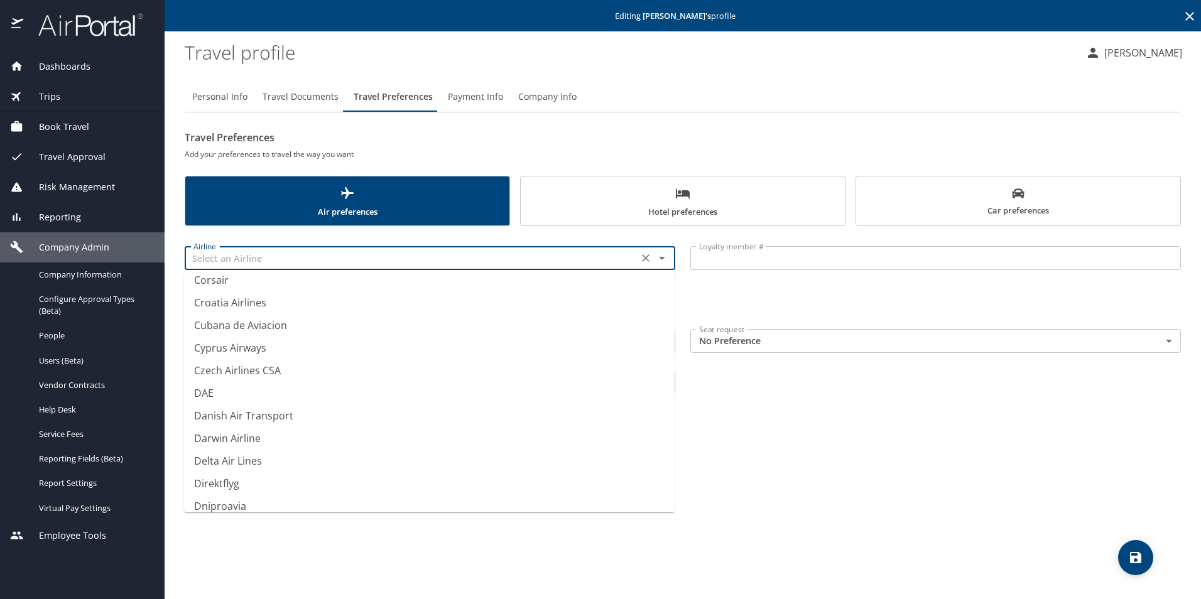
scroll to position [3644, 0]
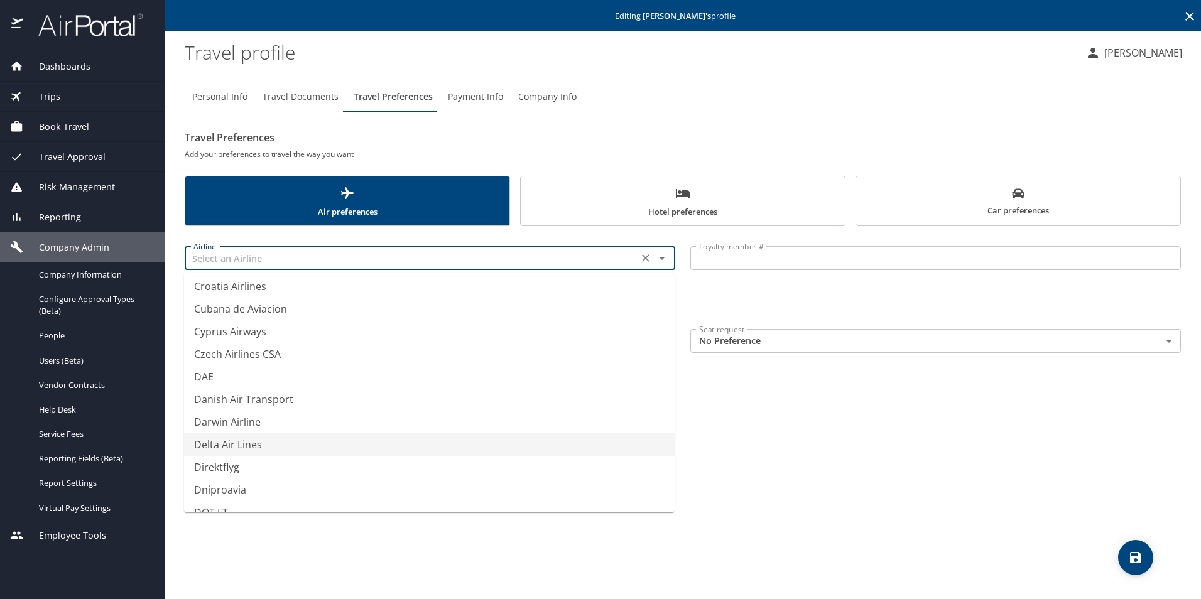
click at [353, 445] on li "Delta Air Lines" at bounding box center [429, 444] width 491 height 23
type input "Delta Air Lines"
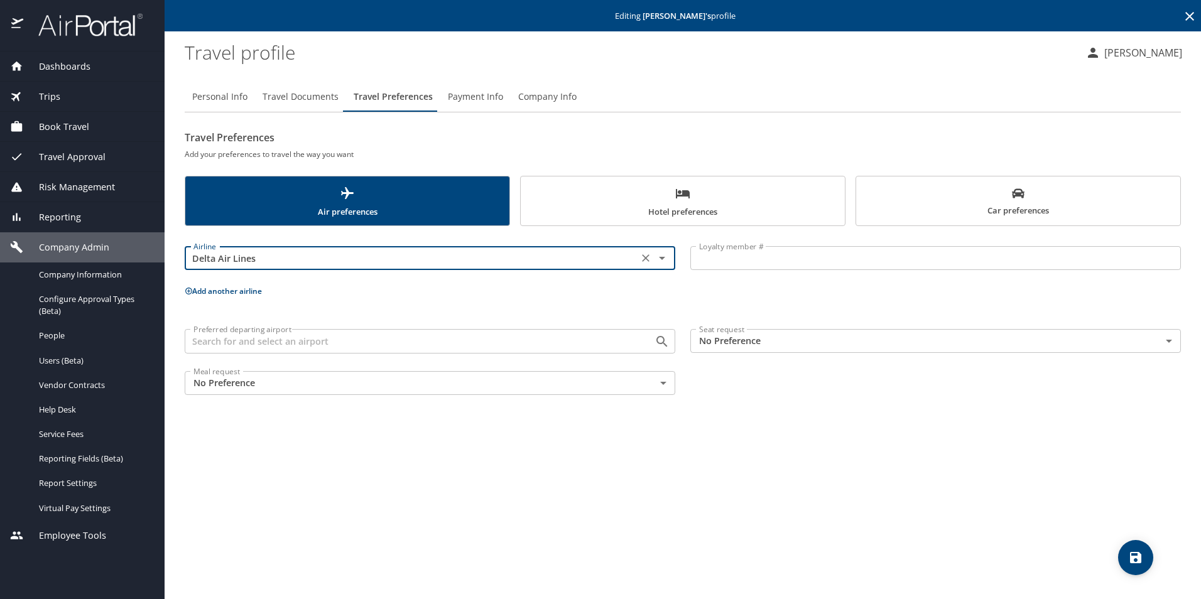
click at [765, 264] on input "Loyalty member #" at bounding box center [935, 258] width 491 height 24
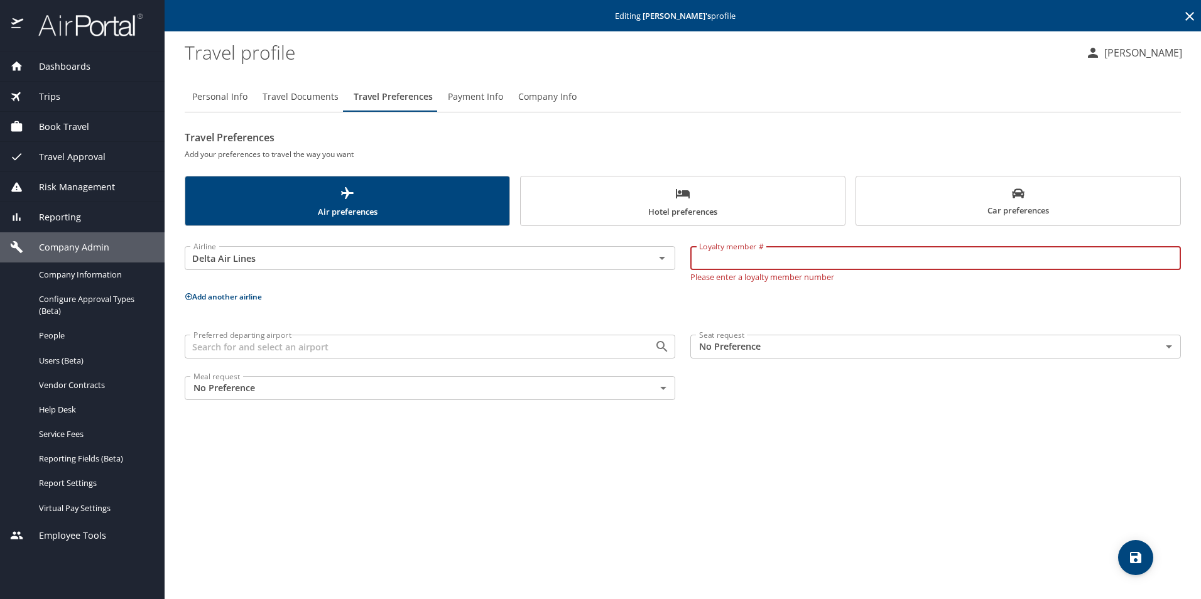
click at [759, 265] on input "Loyalty member #" at bounding box center [935, 258] width 491 height 24
paste input "2584836163"
type input "2584836163"
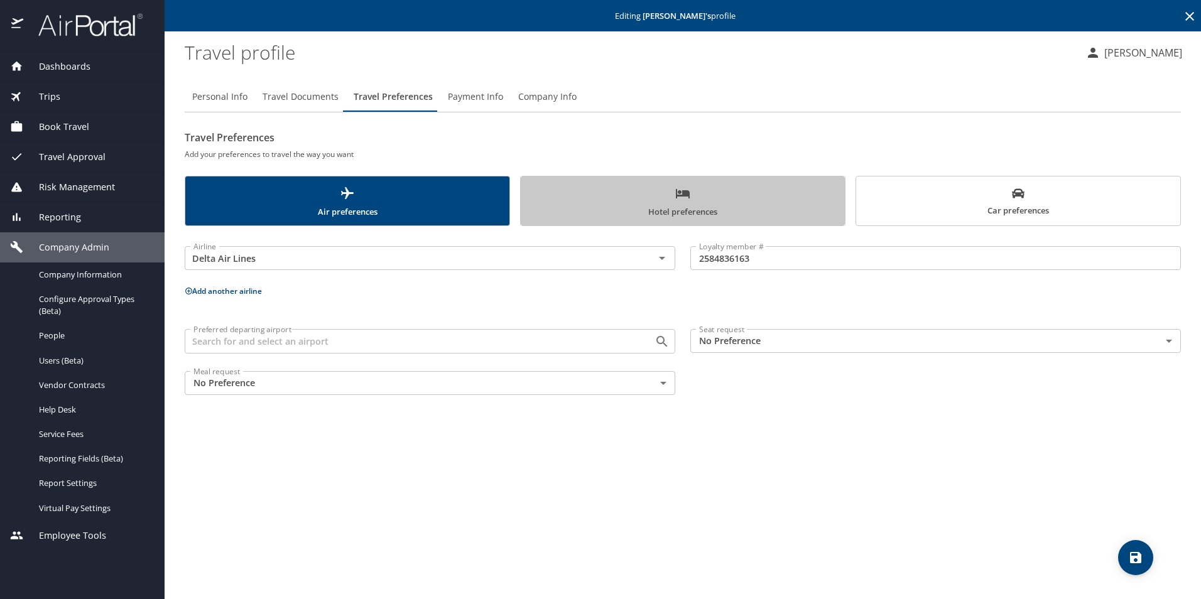
click at [571, 200] on span "Hotel preferences" at bounding box center [682, 202] width 309 height 33
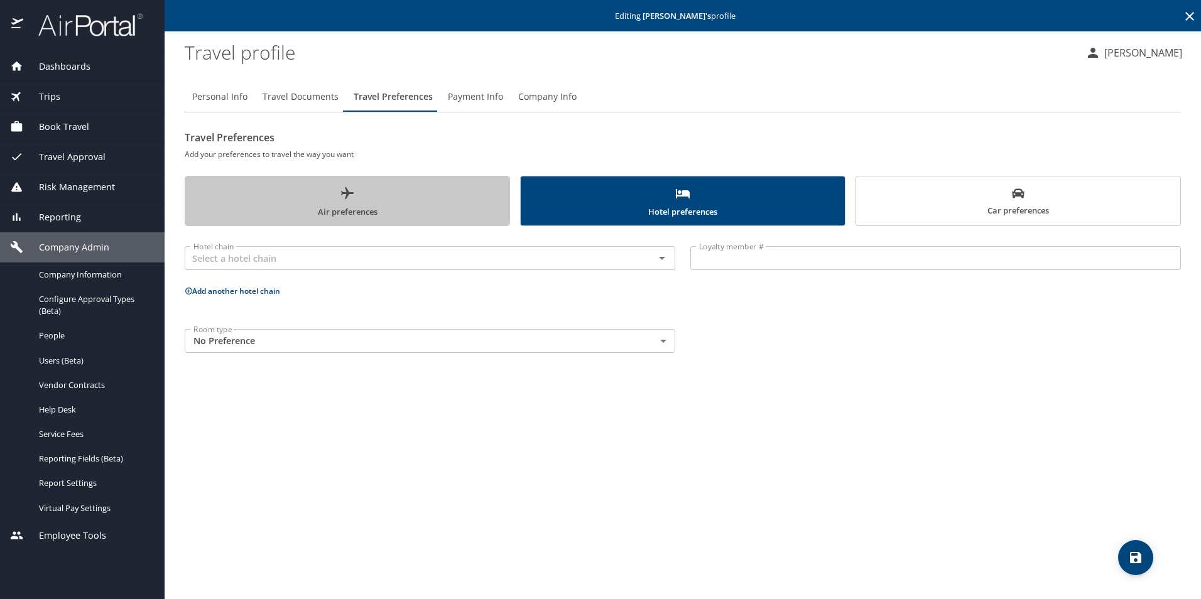
click at [389, 213] on span "Air preferences" at bounding box center [347, 202] width 309 height 33
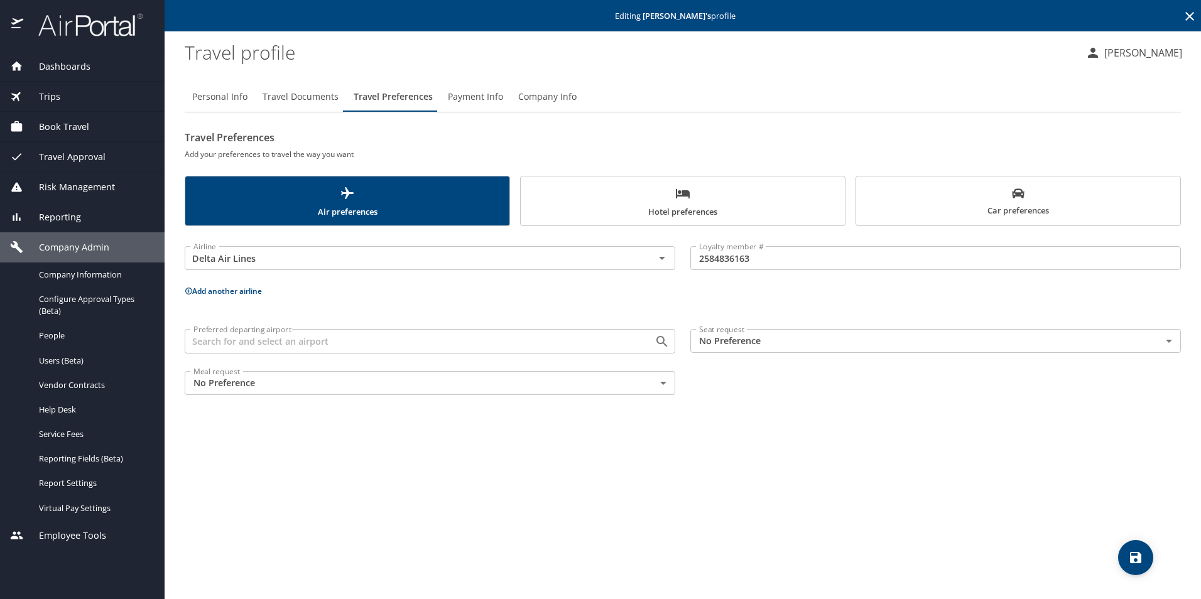
click at [658, 202] on span "Hotel preferences" at bounding box center [682, 202] width 309 height 33
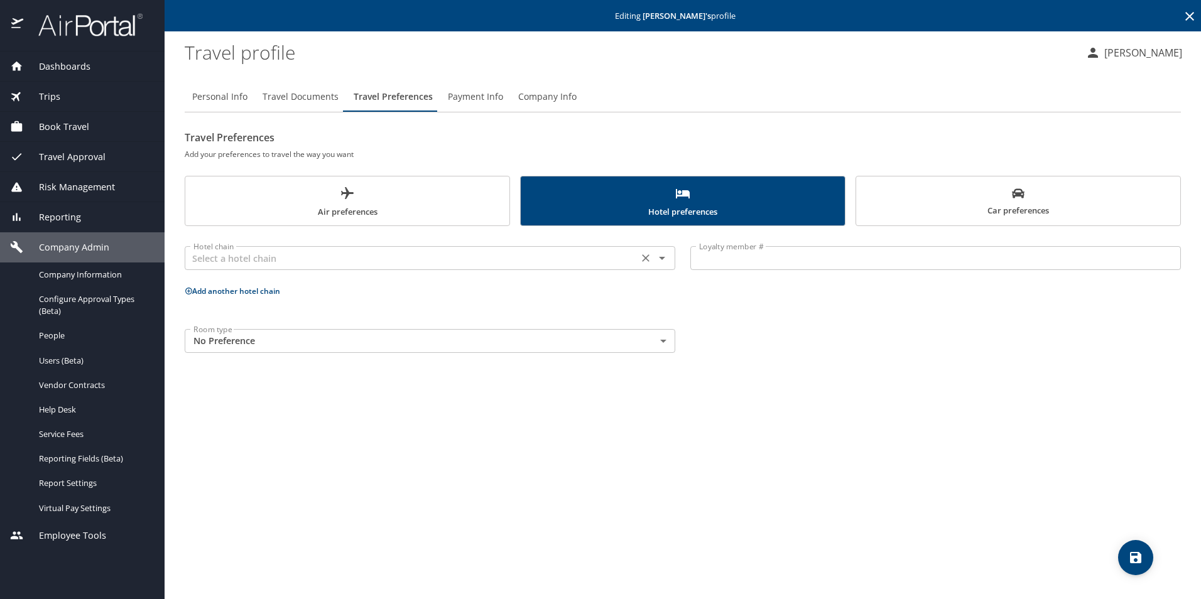
click at [469, 269] on div "Hotel chain" at bounding box center [430, 258] width 491 height 24
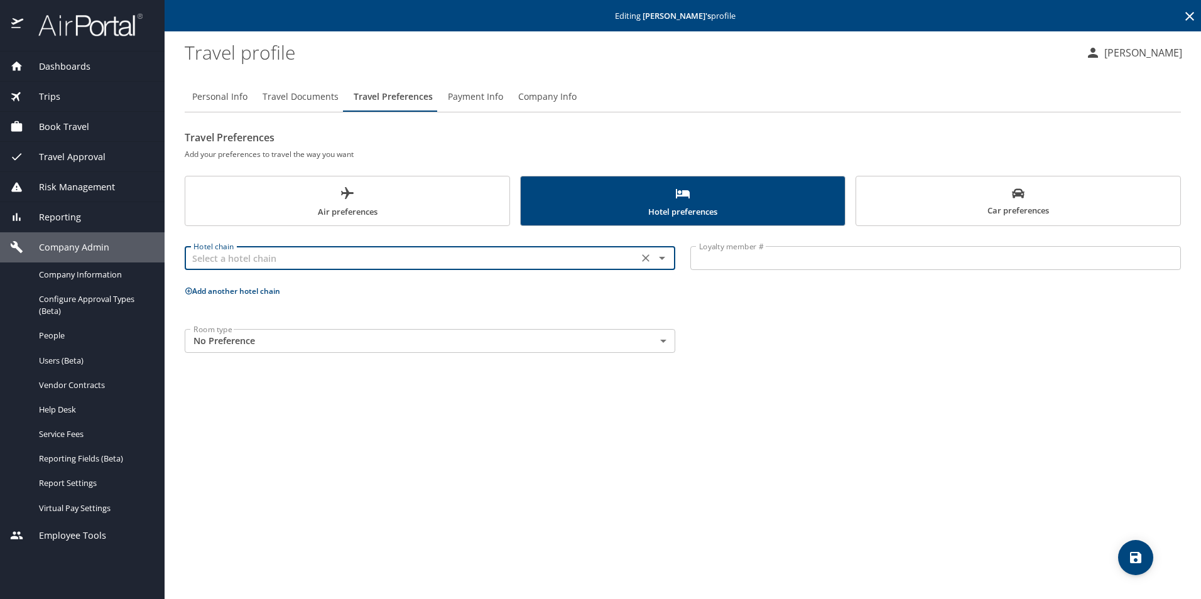
click at [660, 256] on icon "Open" at bounding box center [662, 258] width 15 height 15
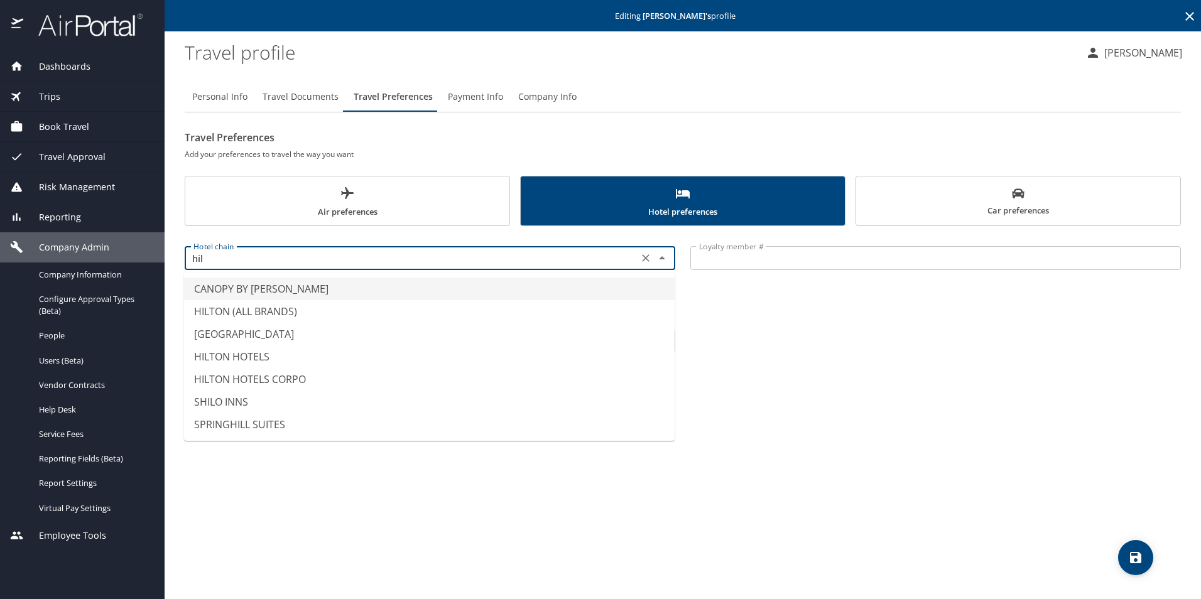
scroll to position [0, 0]
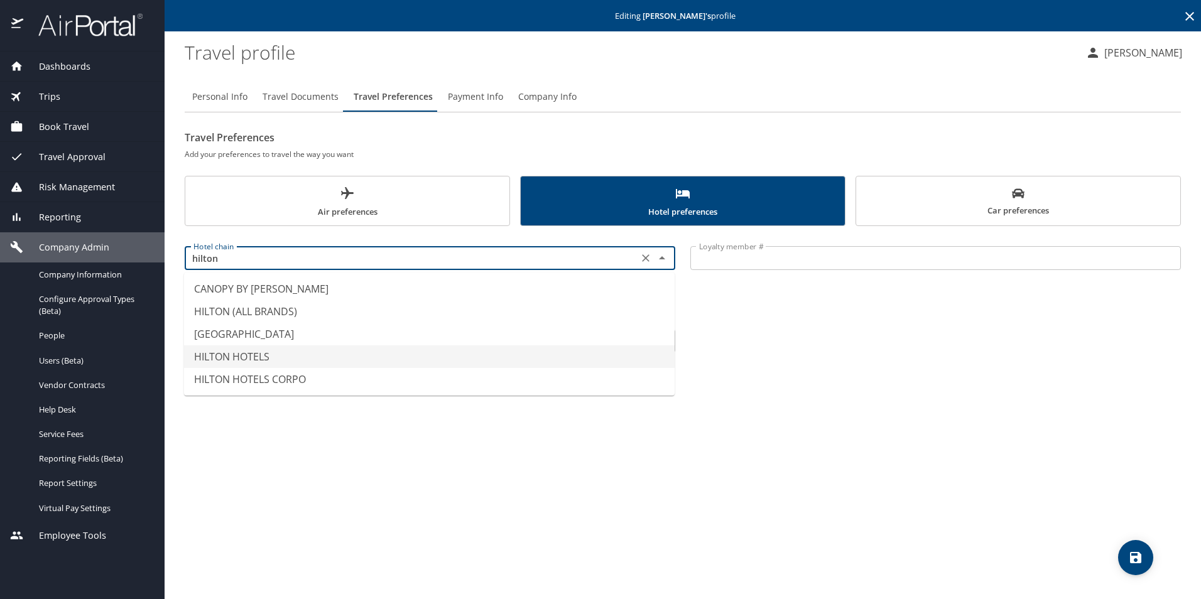
click at [319, 349] on li "HILTON HOTELS" at bounding box center [429, 357] width 491 height 23
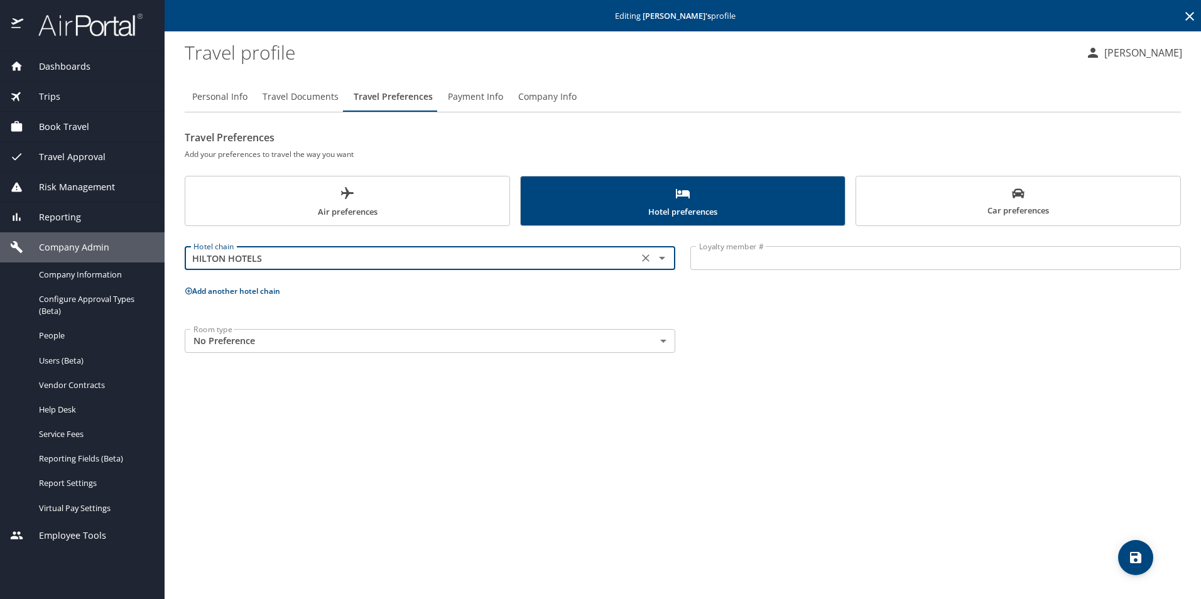
type input "HILTON HOTELS"
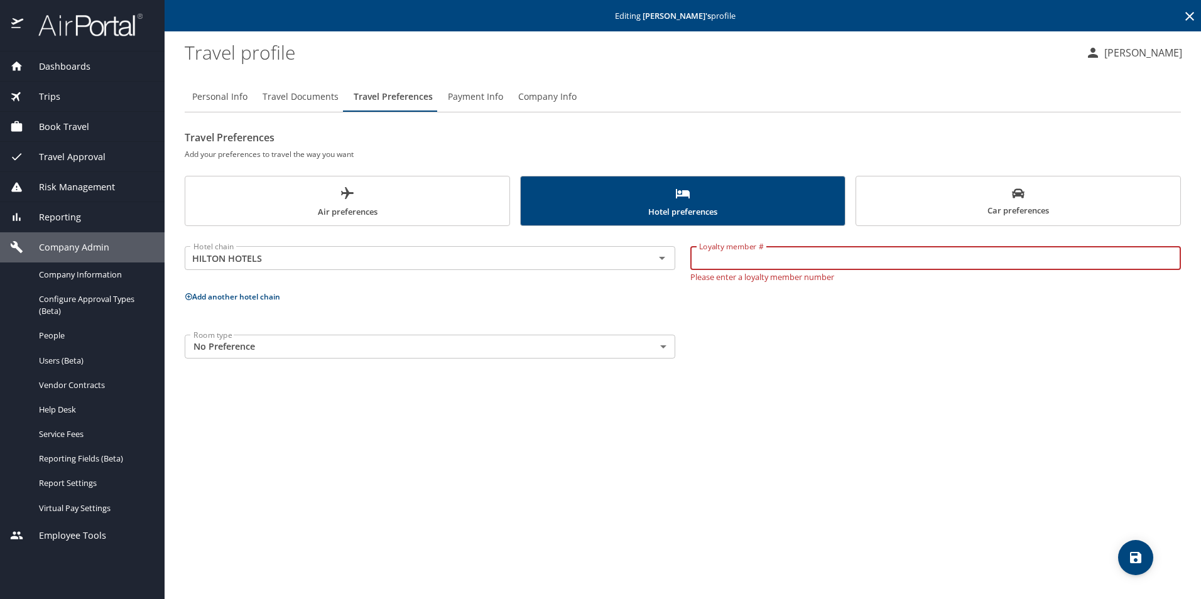
click at [780, 257] on input "Loyalty member #" at bounding box center [935, 258] width 491 height 24
paste input "1726527516"
type input "1726527516"
click at [781, 315] on div "Hotel chain HILTON HOTELS Hotel chain Loyalty member # 1726527516 Loyalty membe…" at bounding box center [683, 300] width 996 height 133
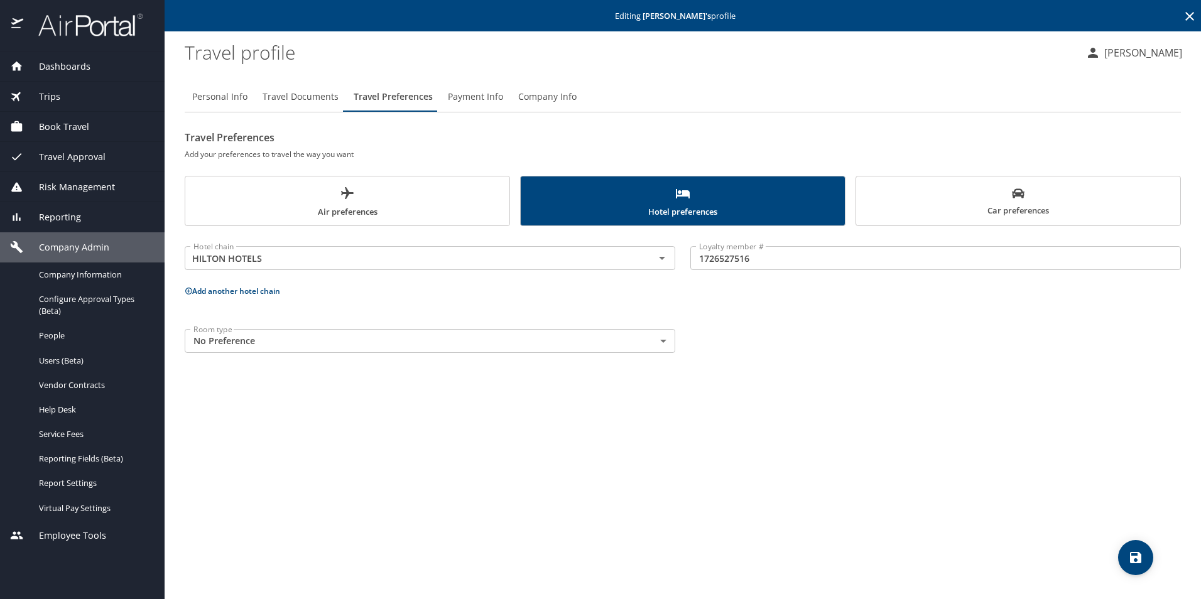
click at [959, 199] on span "Car preferences" at bounding box center [1018, 202] width 309 height 31
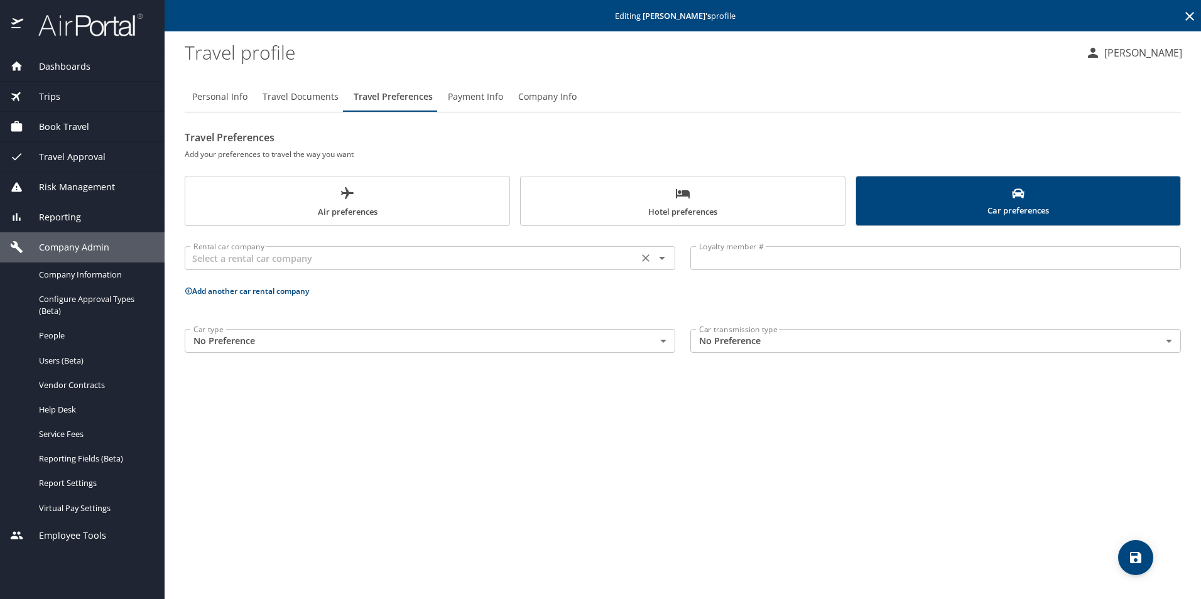
click at [354, 267] on div "Rental car company" at bounding box center [430, 258] width 491 height 24
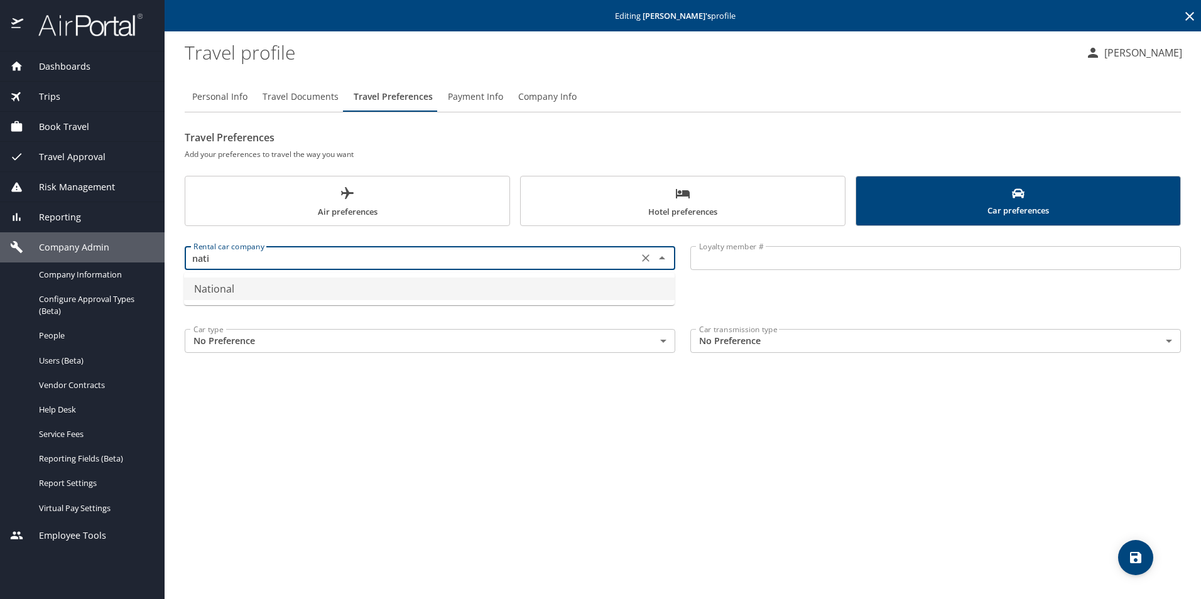
click at [342, 295] on li "National" at bounding box center [429, 289] width 491 height 23
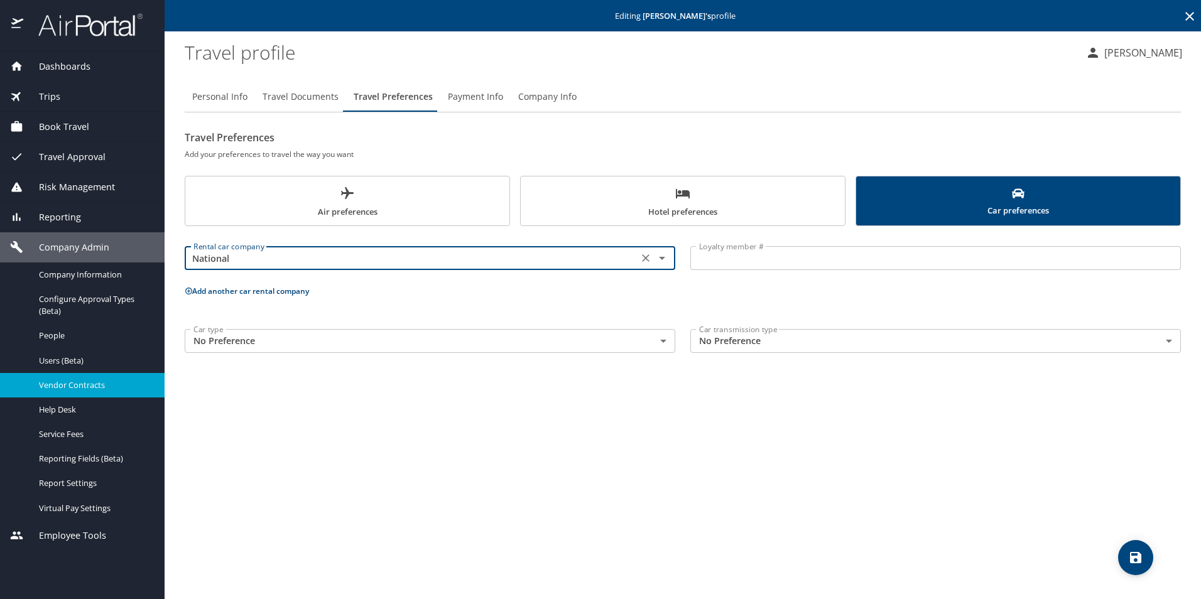
type input "National"
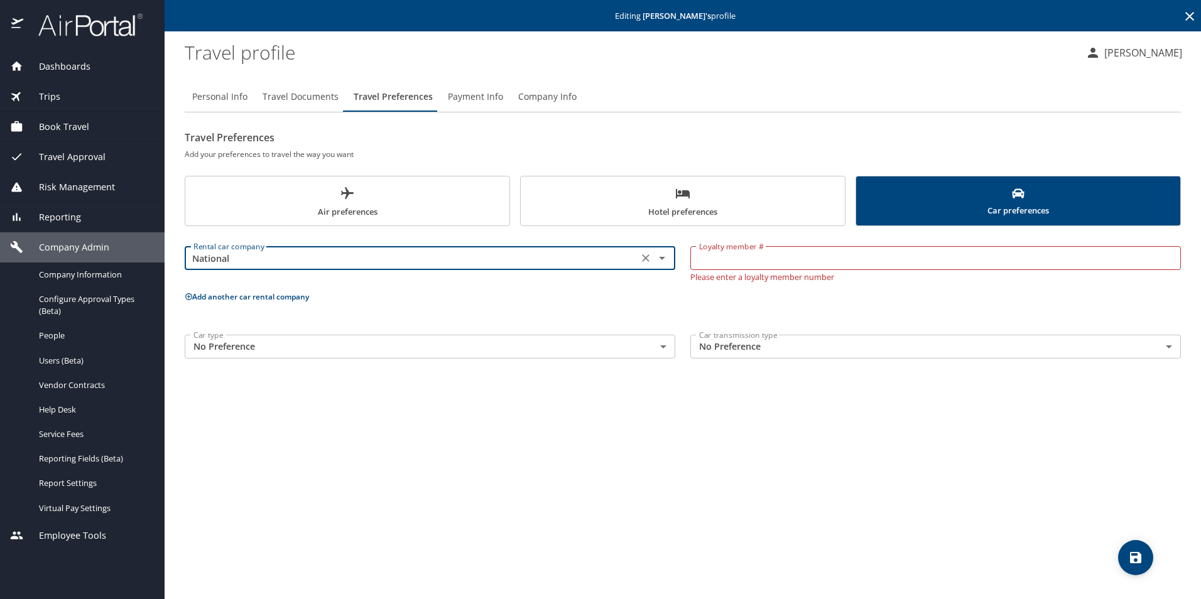
click at [757, 258] on input "Loyalty member #" at bounding box center [935, 258] width 491 height 24
paste input "295342843"
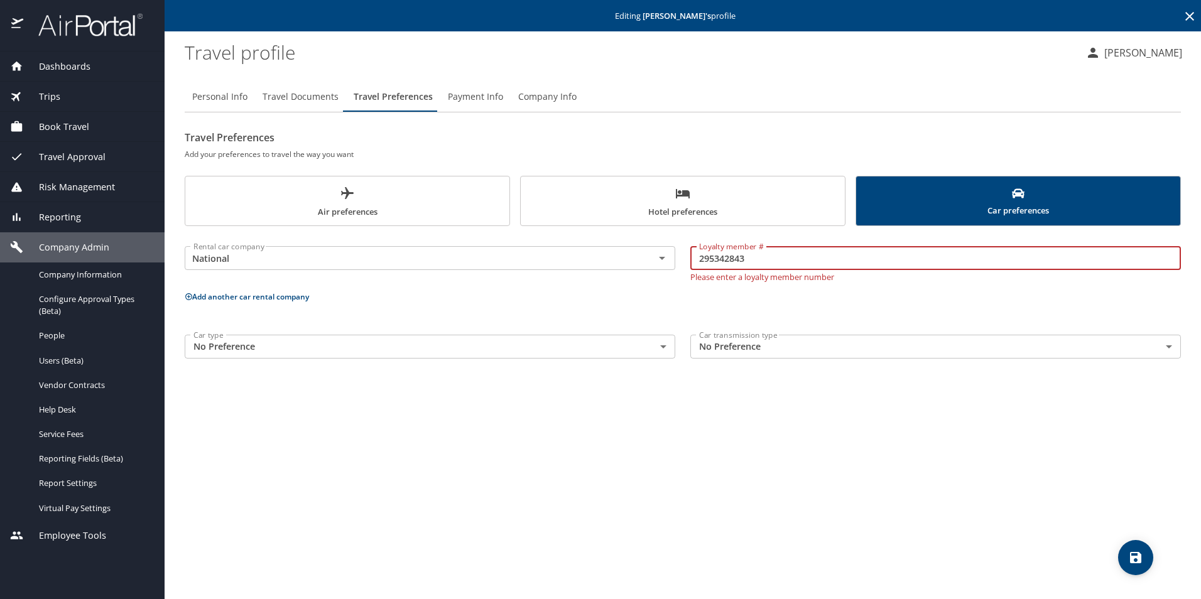
type input "295342843"
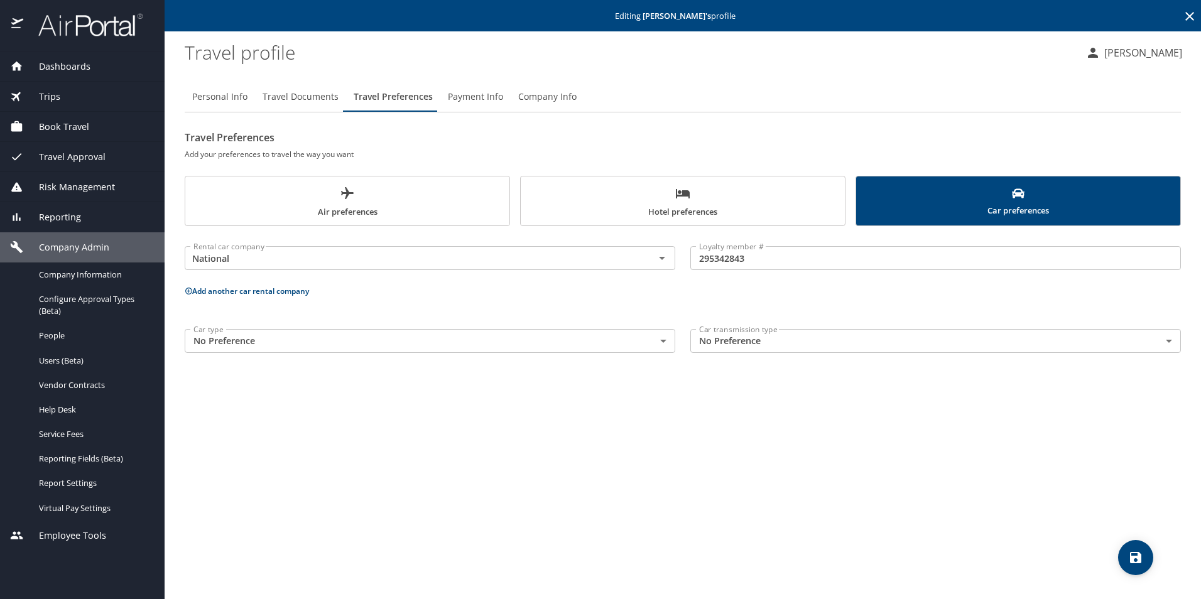
click at [625, 497] on div "Personal Info Travel Documents Travel Preferences Payment Info Company Info Tra…" at bounding box center [683, 336] width 996 height 528
click at [1129, 560] on icon "save" at bounding box center [1135, 557] width 15 height 15
click at [459, 82] on button "Payment Info" at bounding box center [475, 97] width 70 height 30
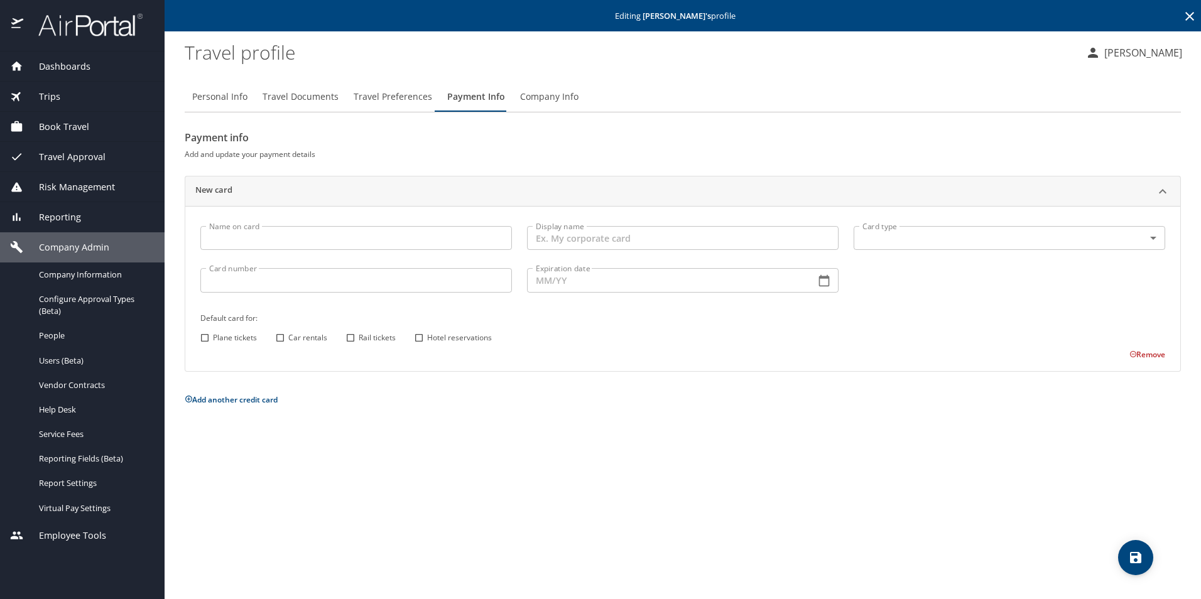
click at [545, 104] on span "Company Info" at bounding box center [549, 97] width 58 height 16
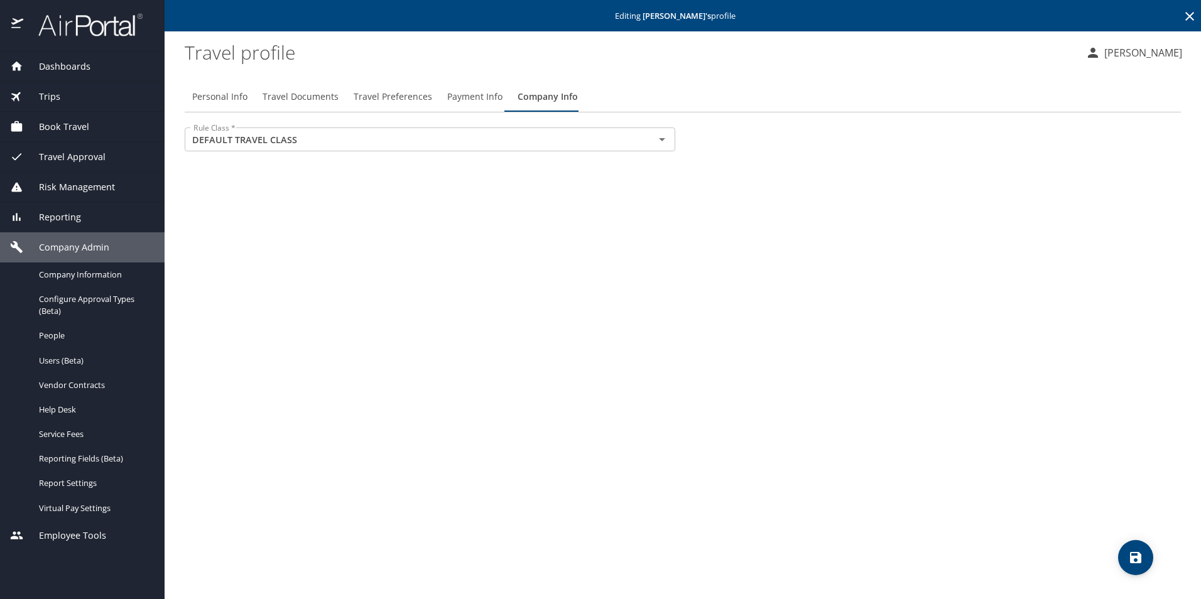
click at [449, 96] on span "Payment Info" at bounding box center [474, 97] width 55 height 16
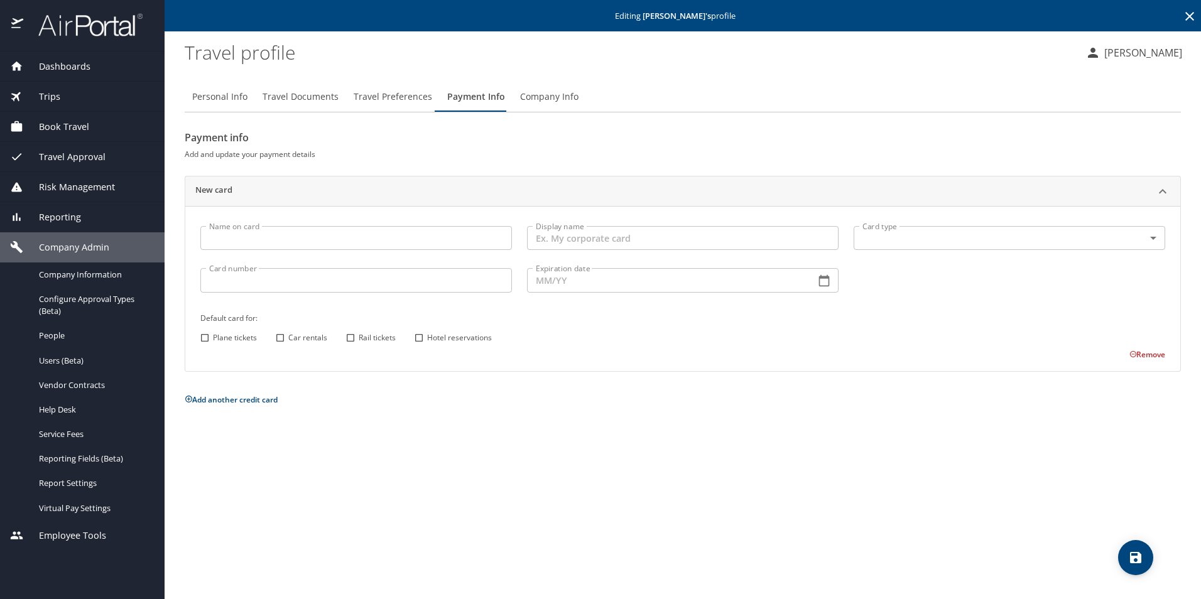
click at [396, 96] on span "Travel Preferences" at bounding box center [393, 97] width 79 height 16
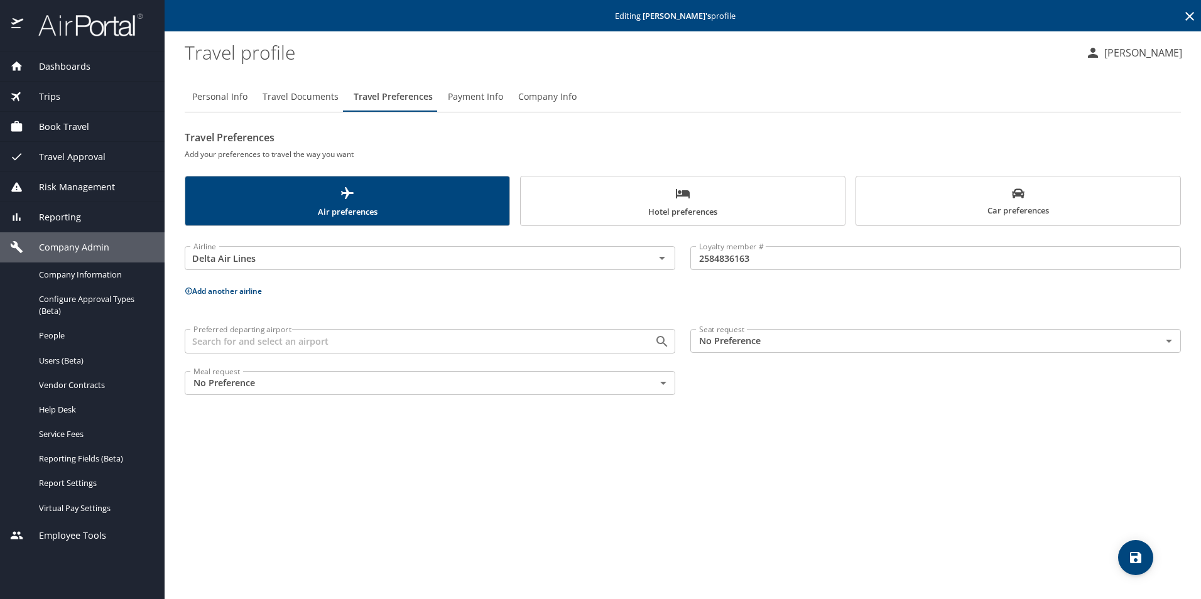
click at [203, 99] on span "Personal Info" at bounding box center [219, 97] width 55 height 16
select select "US"
